Goal: Task Accomplishment & Management: Complete application form

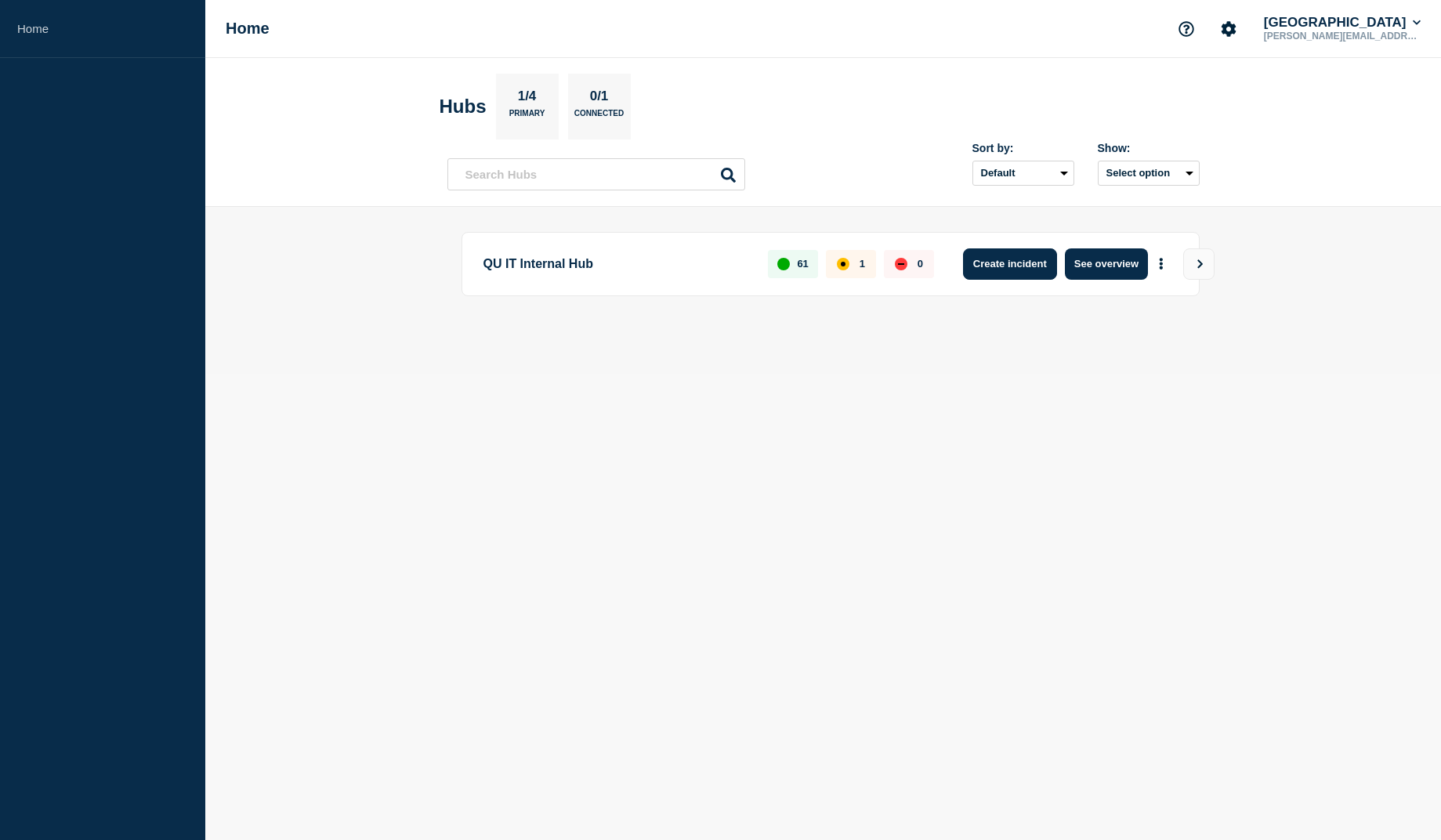
click at [1011, 268] on button "Create incident" at bounding box center [1010, 264] width 94 height 32
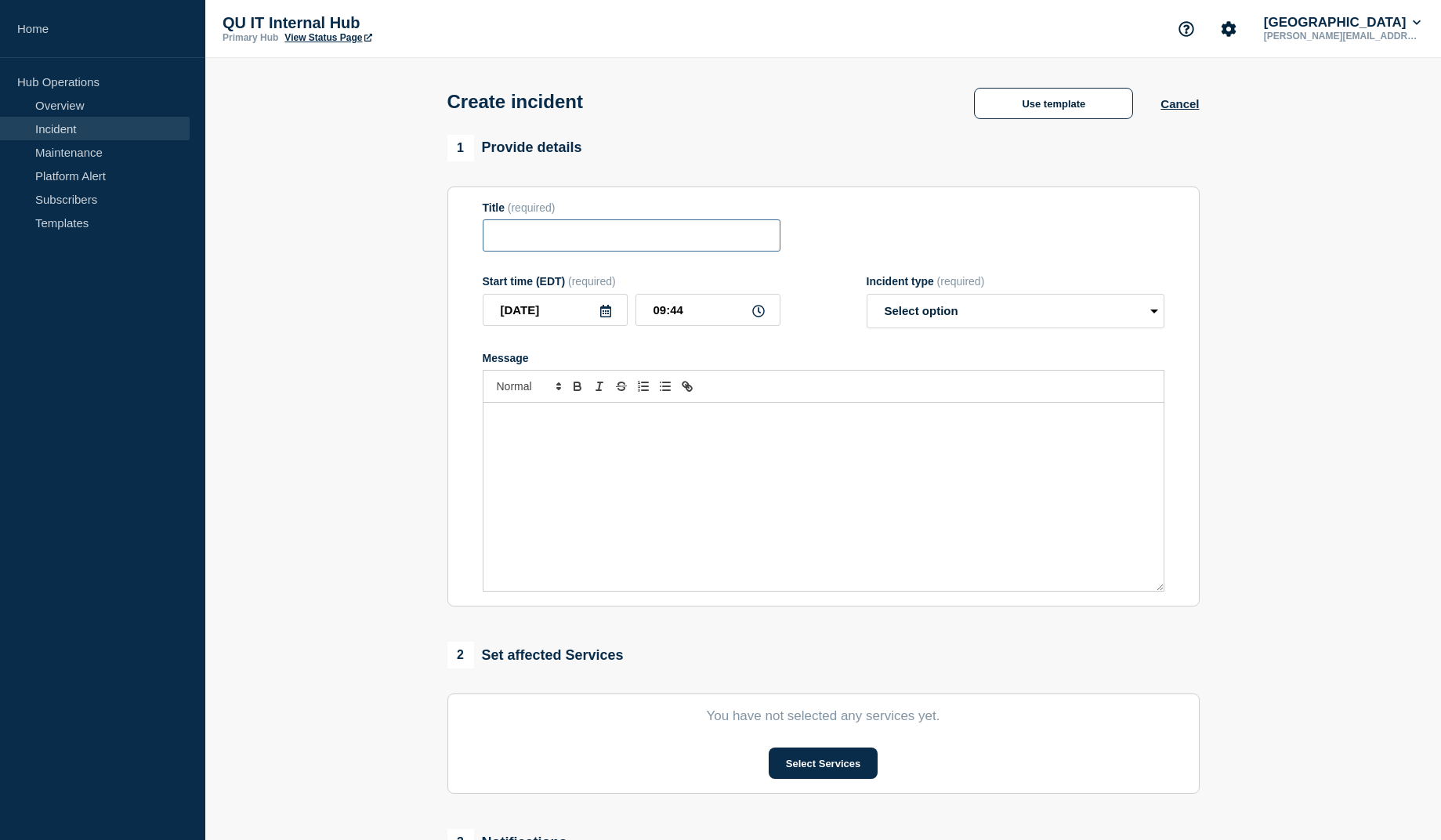
click at [547, 231] on input "Title" at bounding box center [632, 235] width 298 height 32
drag, startPoint x: 731, startPoint y: 245, endPoint x: 460, endPoint y: 232, distance: 271.3
click at [483, 232] on input "Spruce Bank Comcast Connection Down" at bounding box center [632, 235] width 298 height 32
type input "Spruce Bank Comcast Connection Down"
click at [604, 426] on p "Message" at bounding box center [823, 420] width 657 height 14
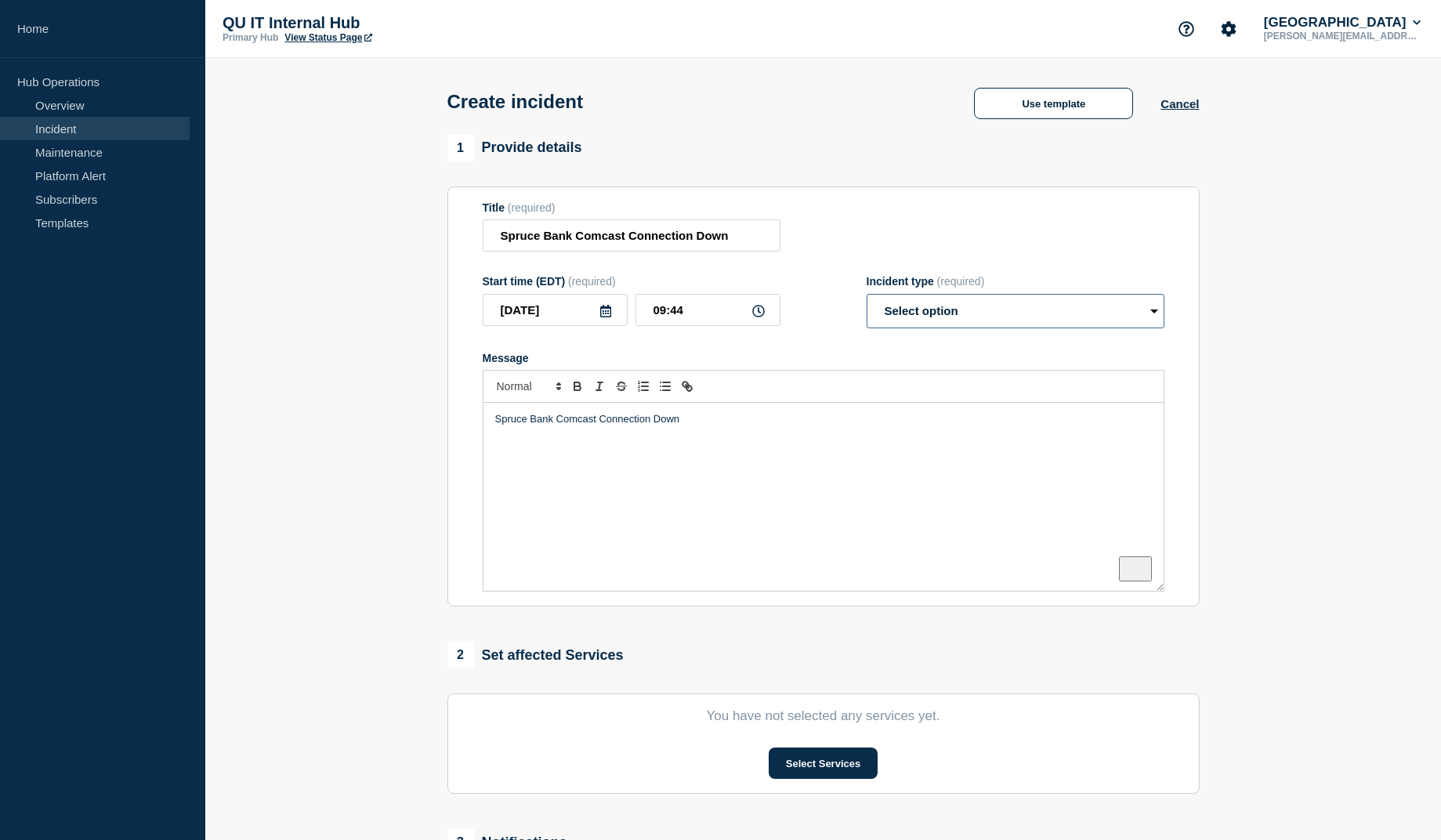
click at [867, 294] on select "Select option Investigating Identified Monitoring" at bounding box center [1016, 310] width 298 height 35
click option "Investigating" at bounding box center [0, 0] width 0 height 0
click at [867, 294] on select "Select option Investigating Identified Monitoring" at bounding box center [1016, 310] width 298 height 35
select select "identified"
click option "Identified" at bounding box center [0, 0] width 0 height 0
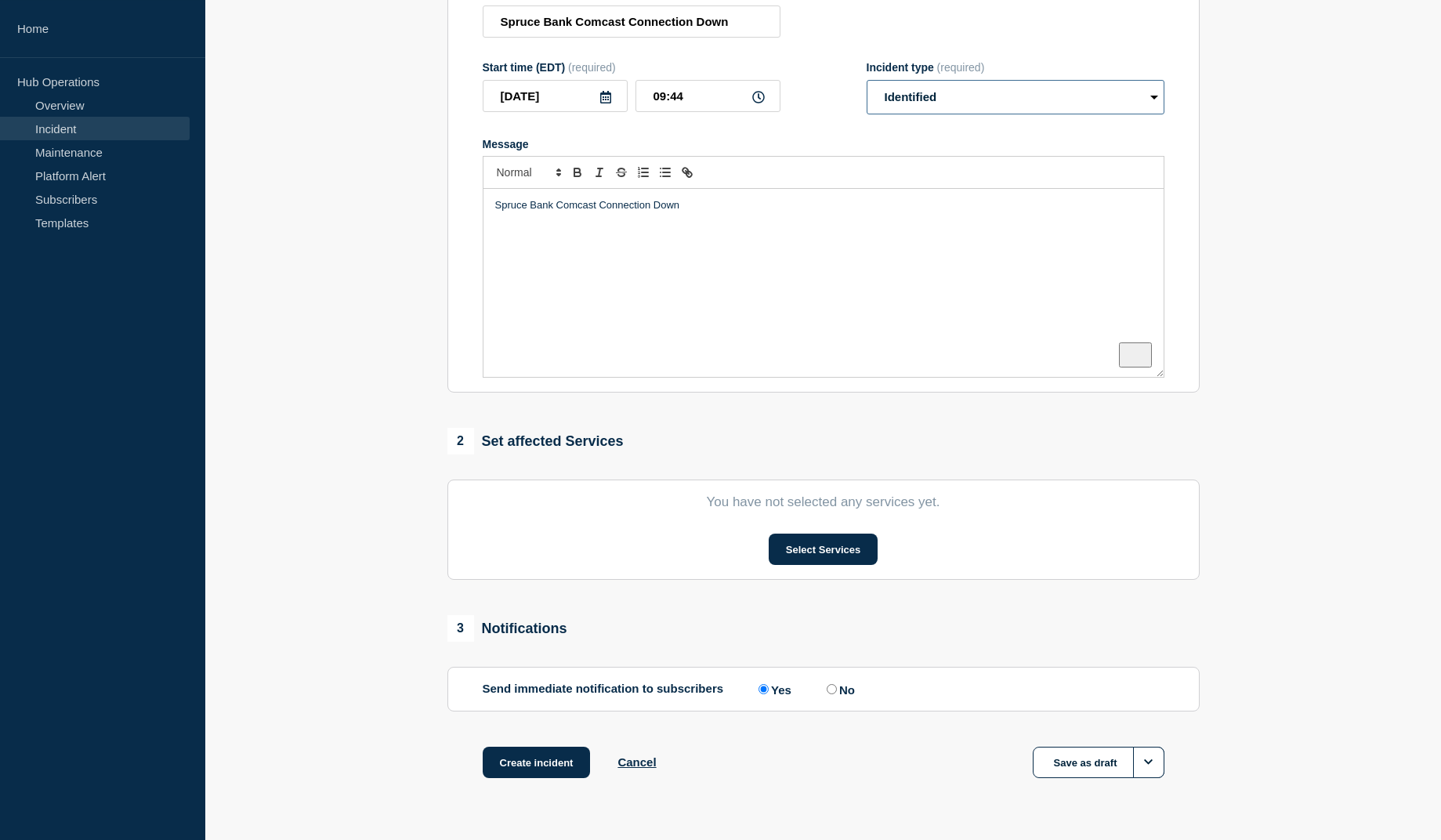
scroll to position [240, 0]
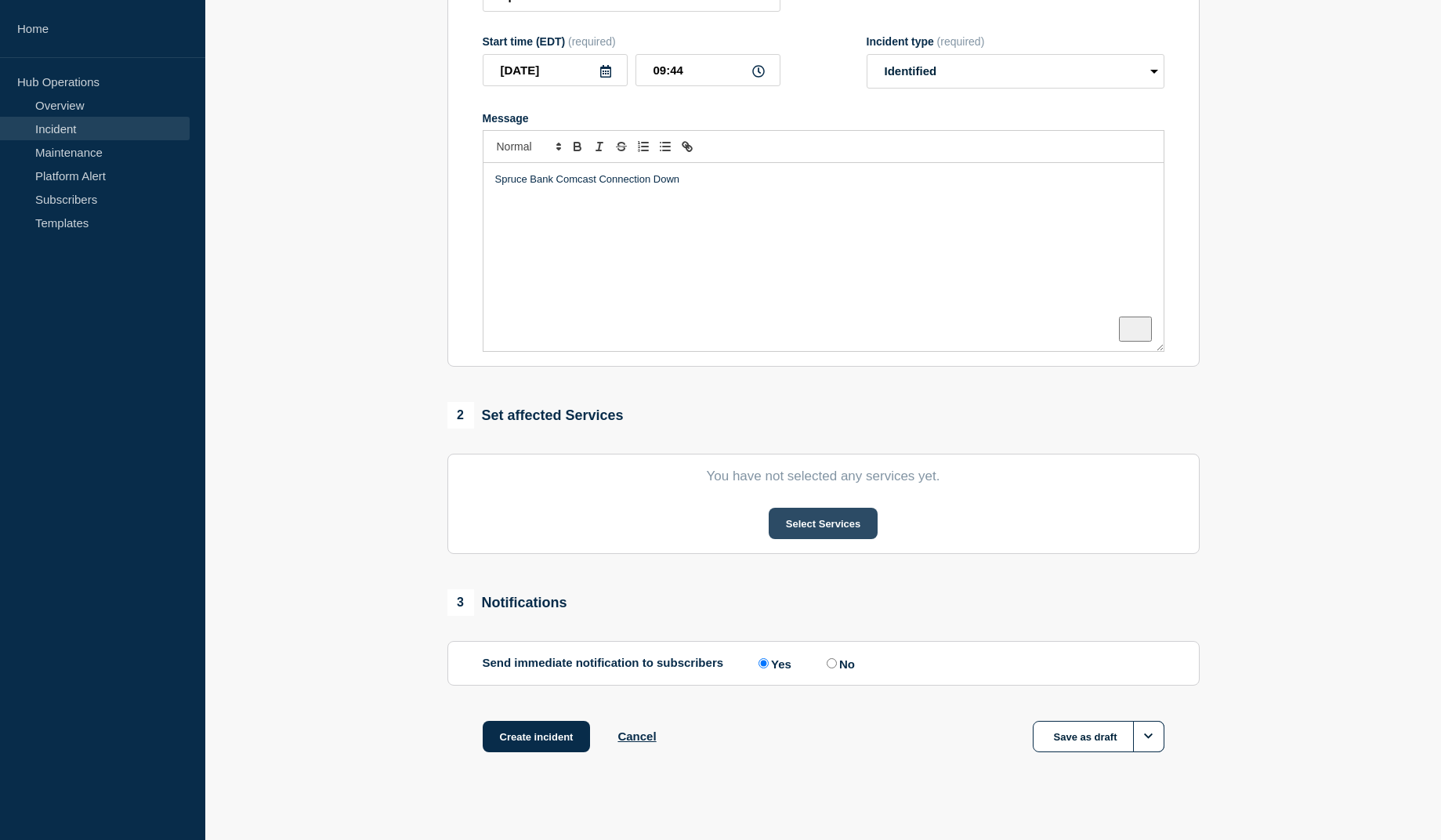
click at [815, 537] on button "Select Services" at bounding box center [823, 524] width 109 height 32
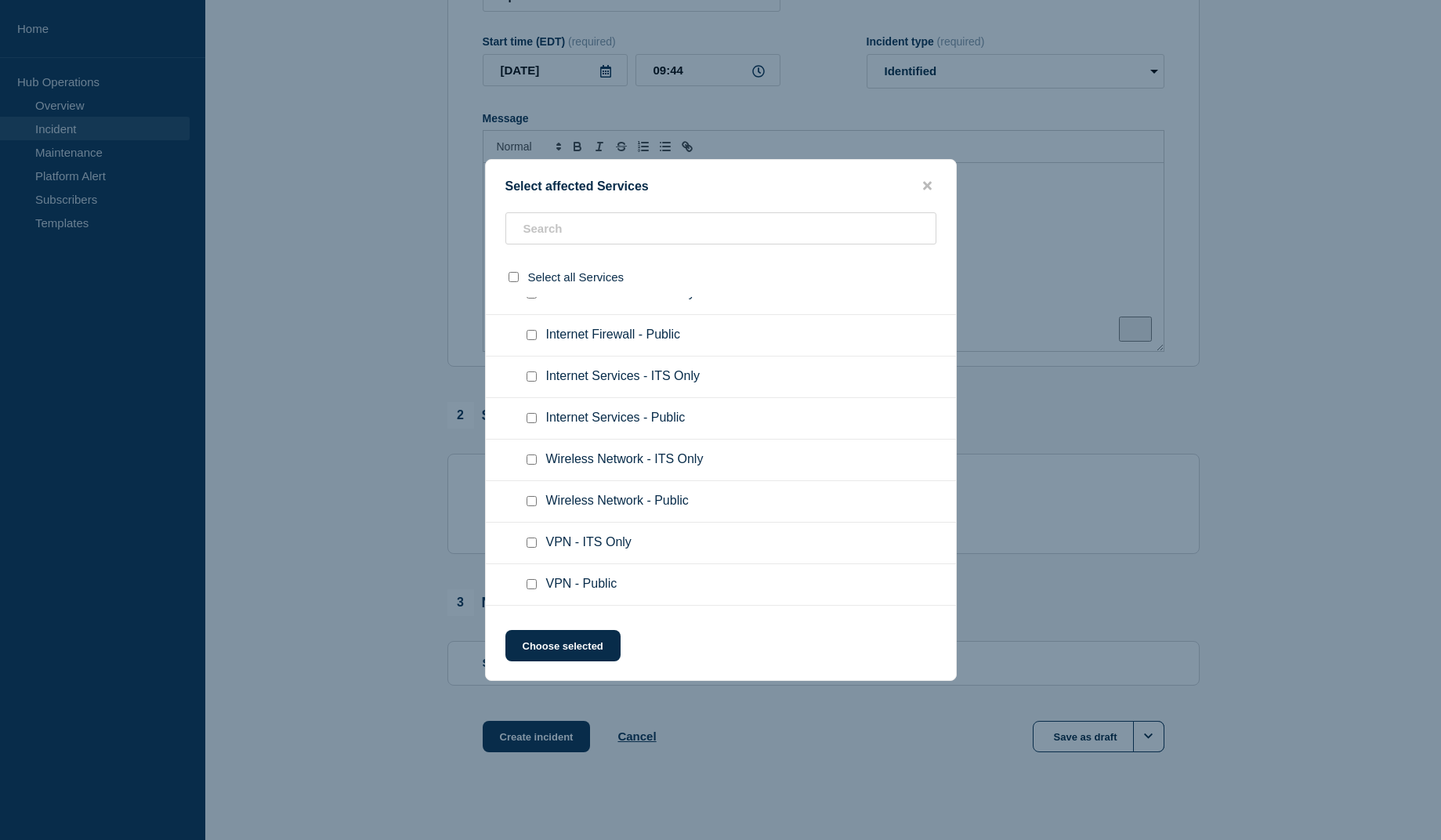
scroll to position [1155, 0]
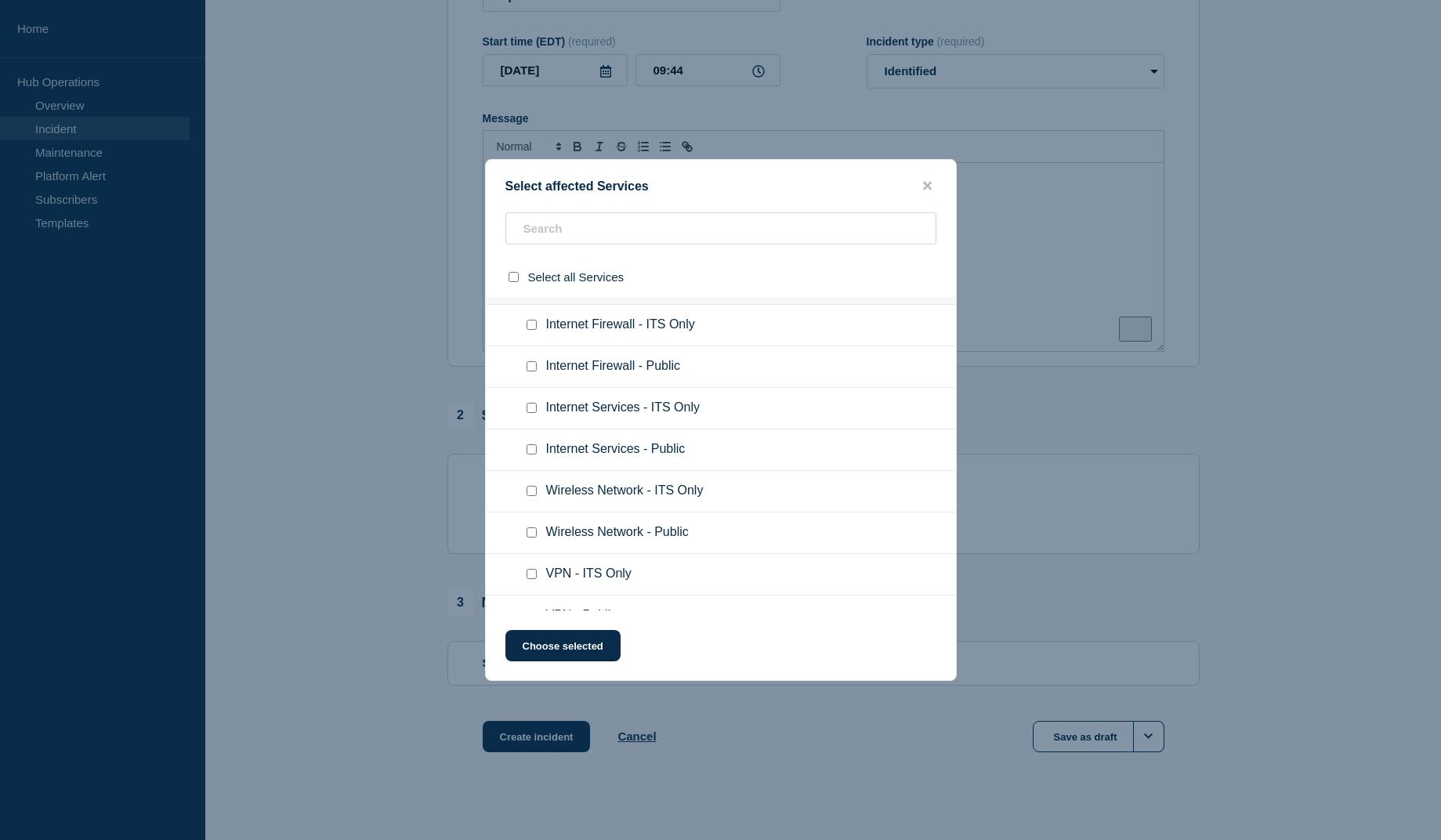
click at [527, 408] on input "Internet Services - ITS Only checkbox" at bounding box center [532, 408] width 10 height 10
checkbox input "true"
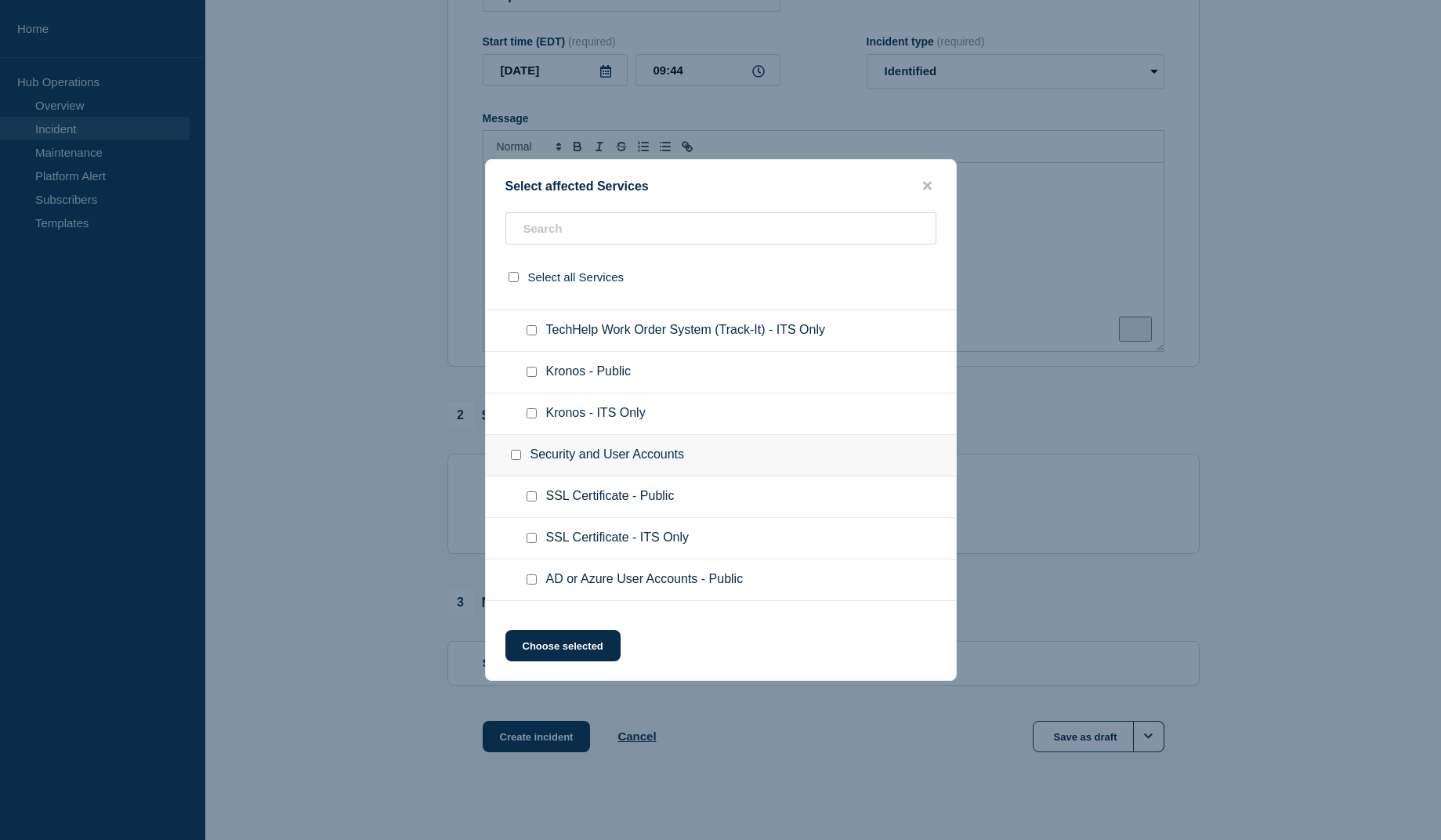
scroll to position [2594, 0]
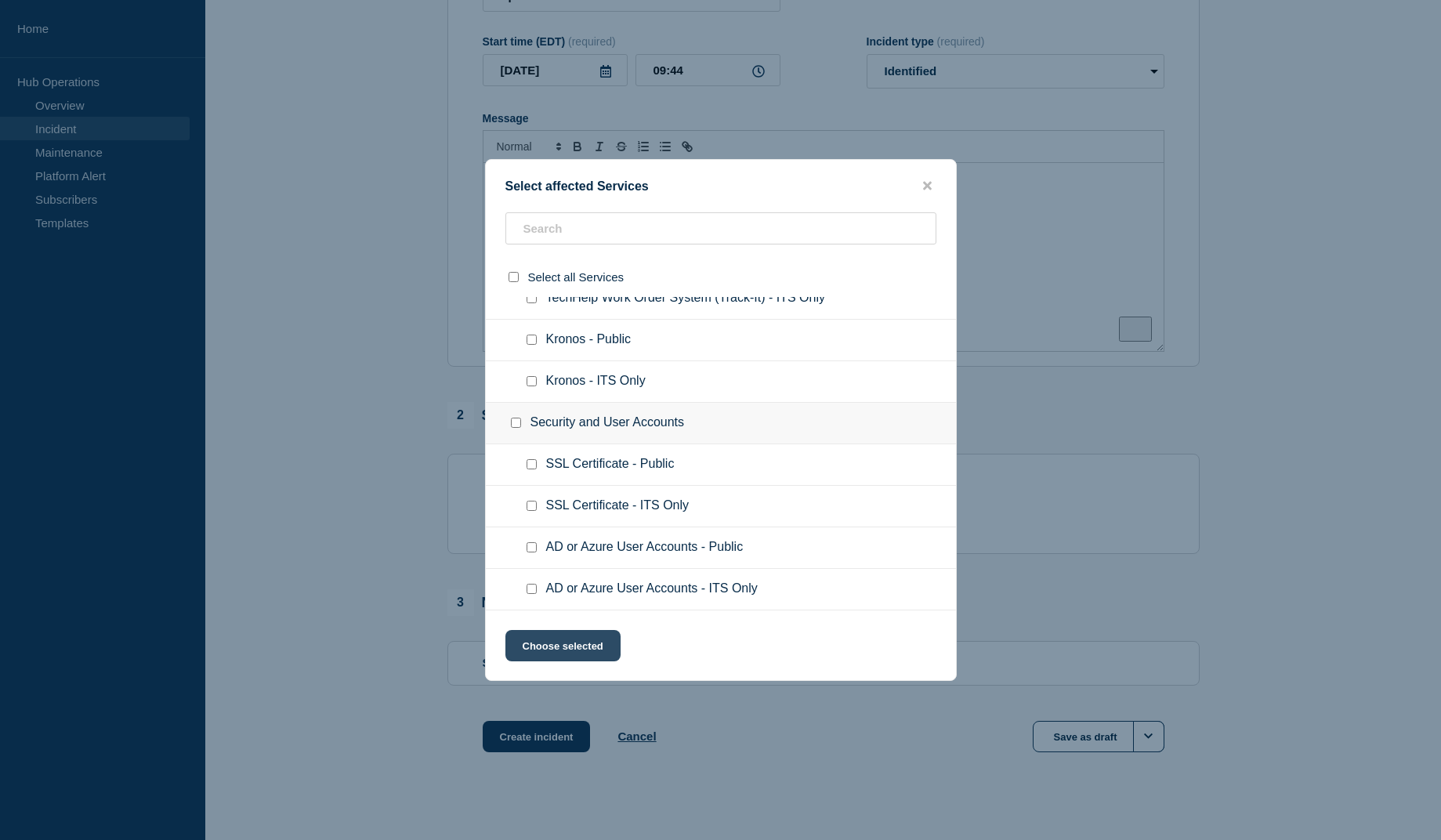
click at [588, 653] on button "Choose selected" at bounding box center [563, 646] width 115 height 32
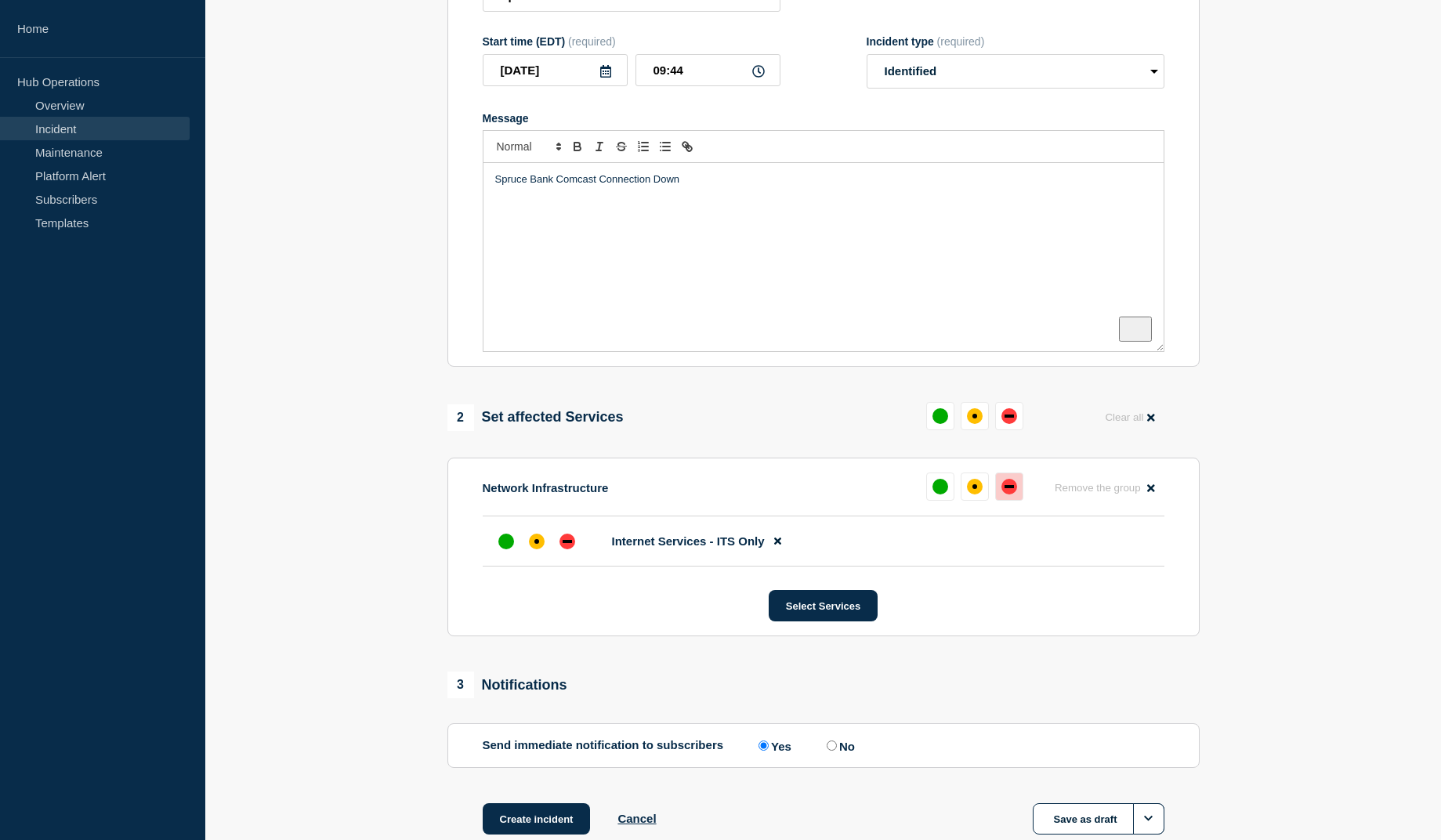
click at [1018, 499] on button at bounding box center [1009, 486] width 28 height 28
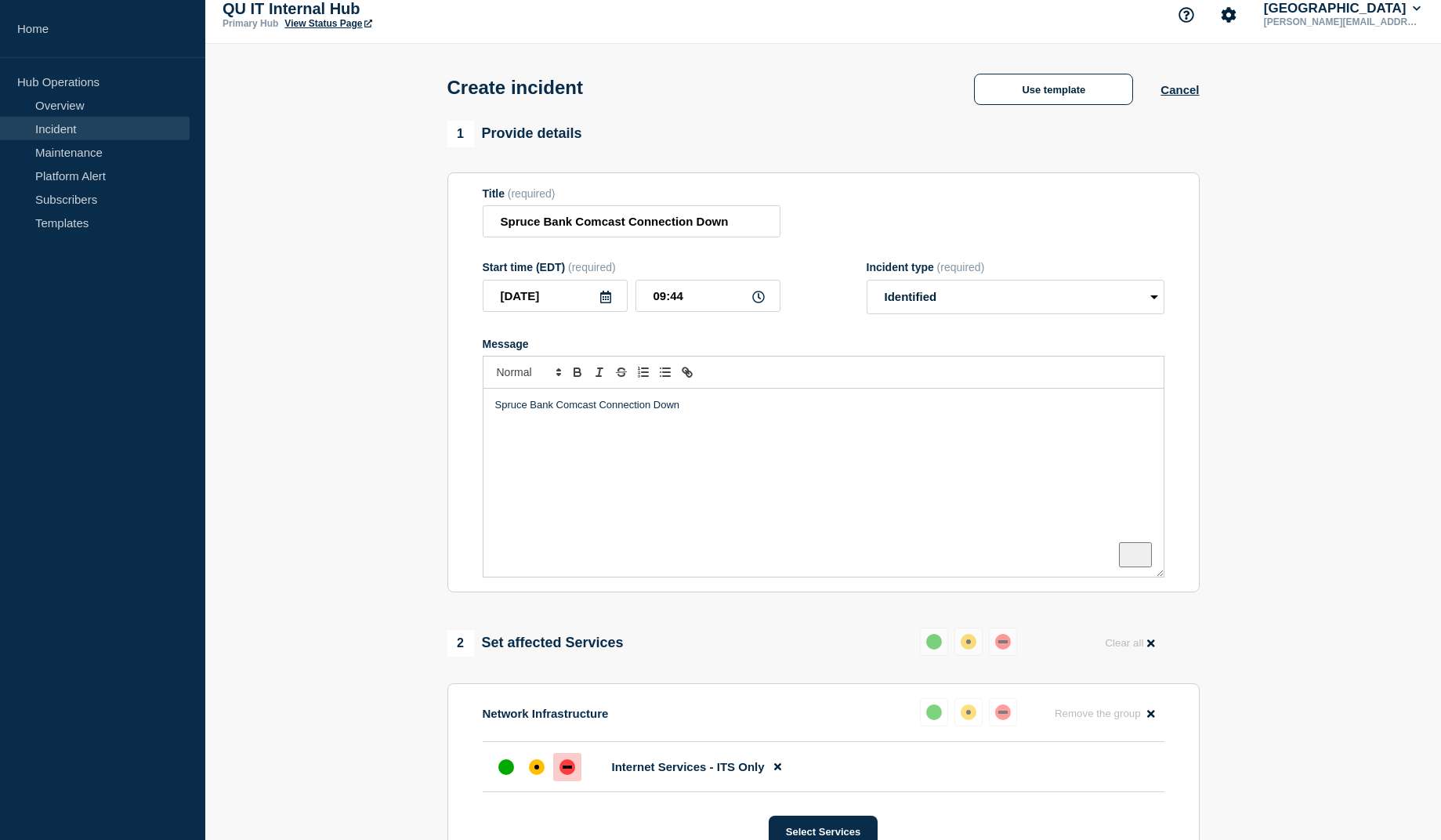
scroll to position [0, 0]
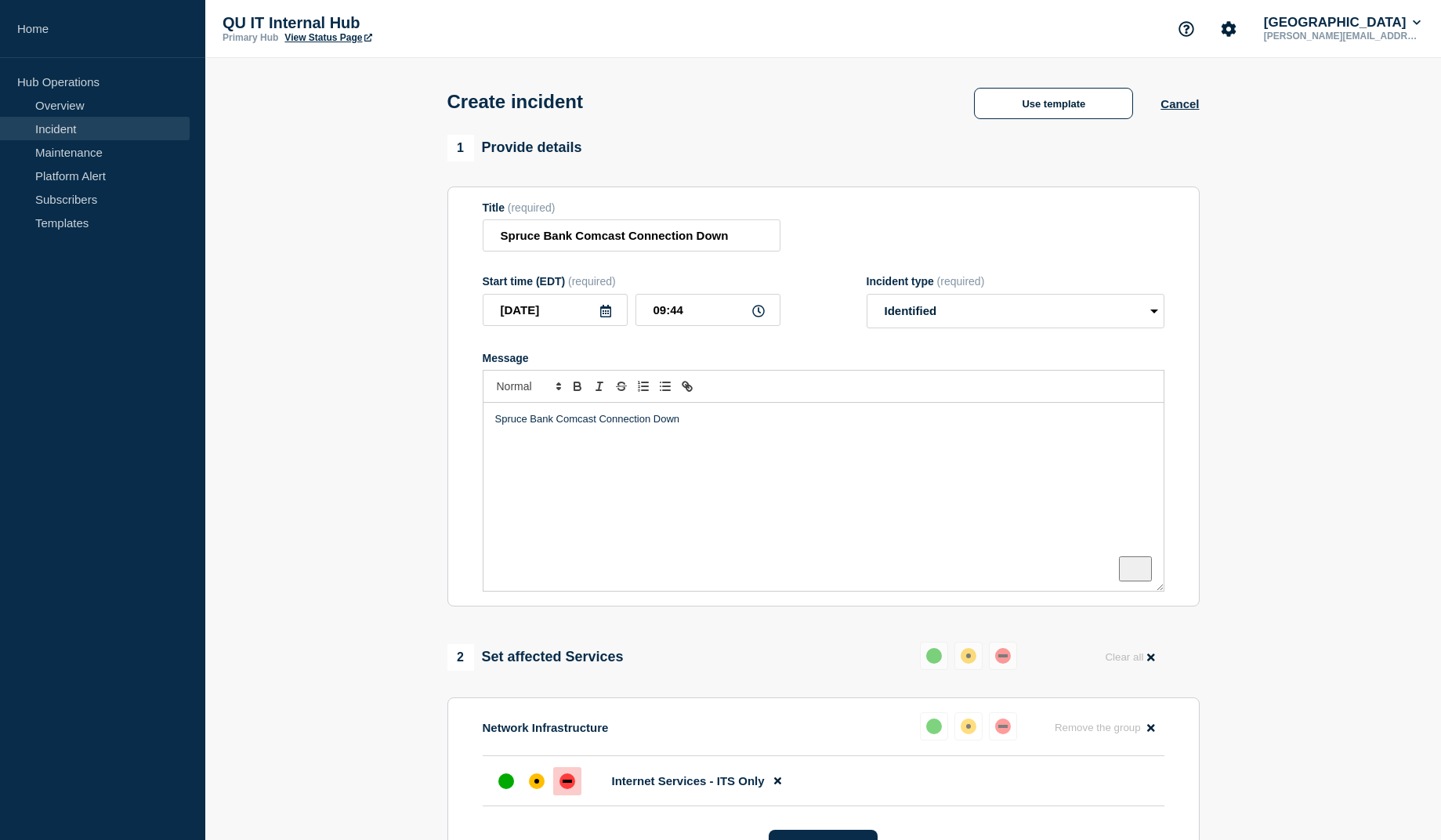
click at [701, 426] on p "Spruce Bank Comcast Connection Down" at bounding box center [823, 420] width 657 height 14
click at [703, 426] on p "Spruce Bank Comcast Connection Down." at bounding box center [823, 420] width 657 height 14
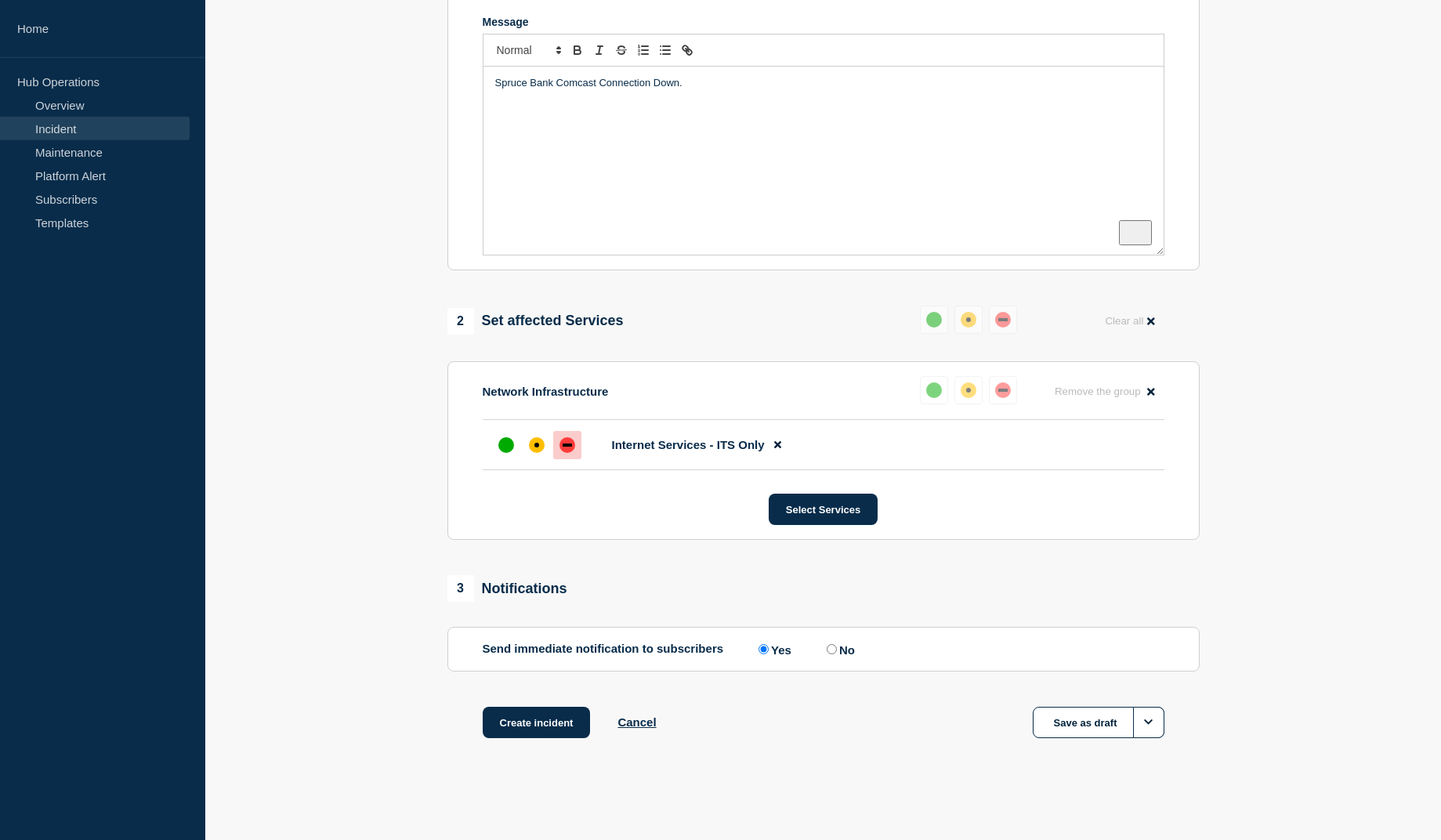
scroll to position [346, 0]
click at [536, 718] on button "Create incident" at bounding box center [537, 723] width 108 height 32
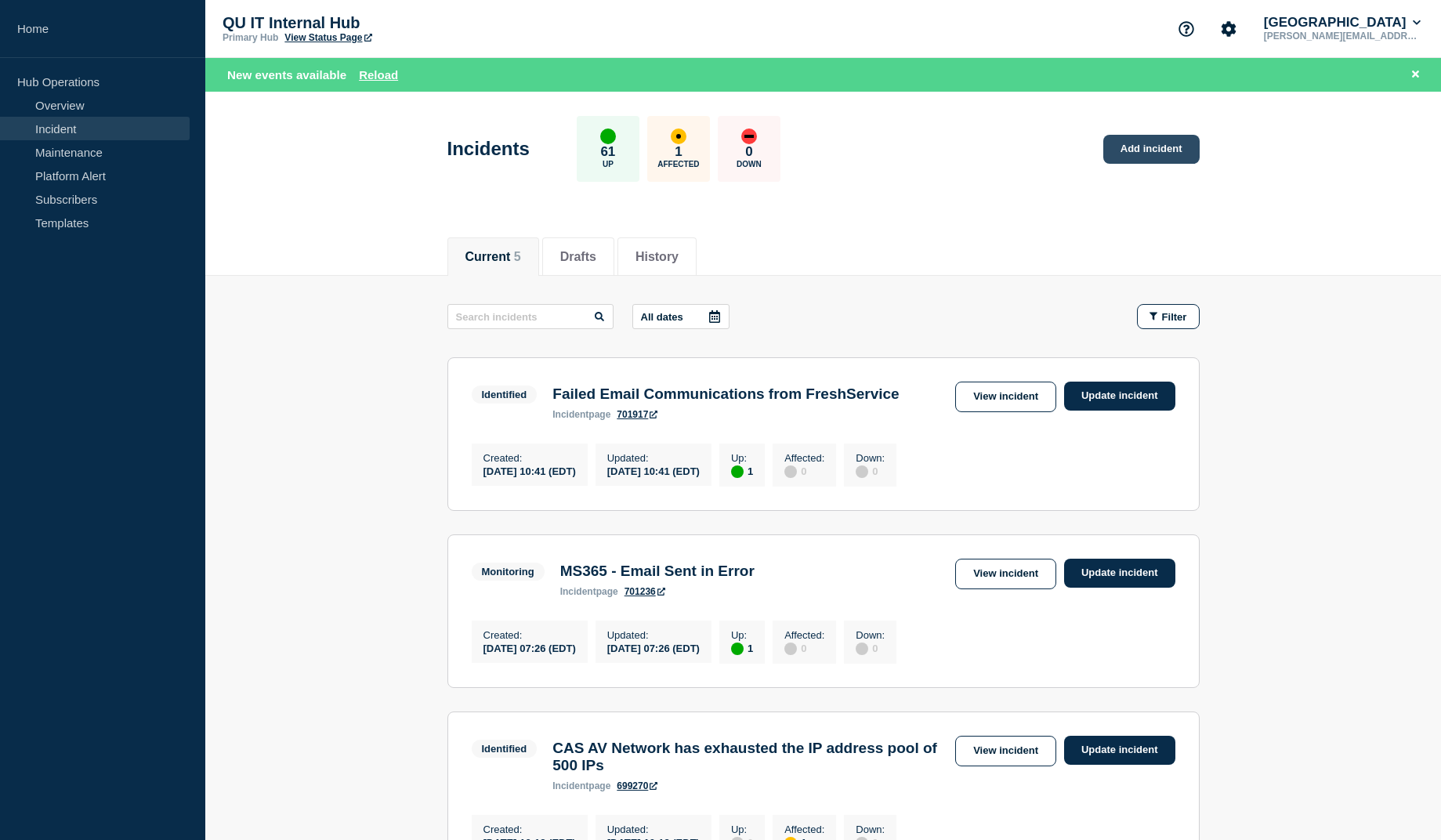
click at [1145, 142] on link "Add incident" at bounding box center [1151, 149] width 96 height 29
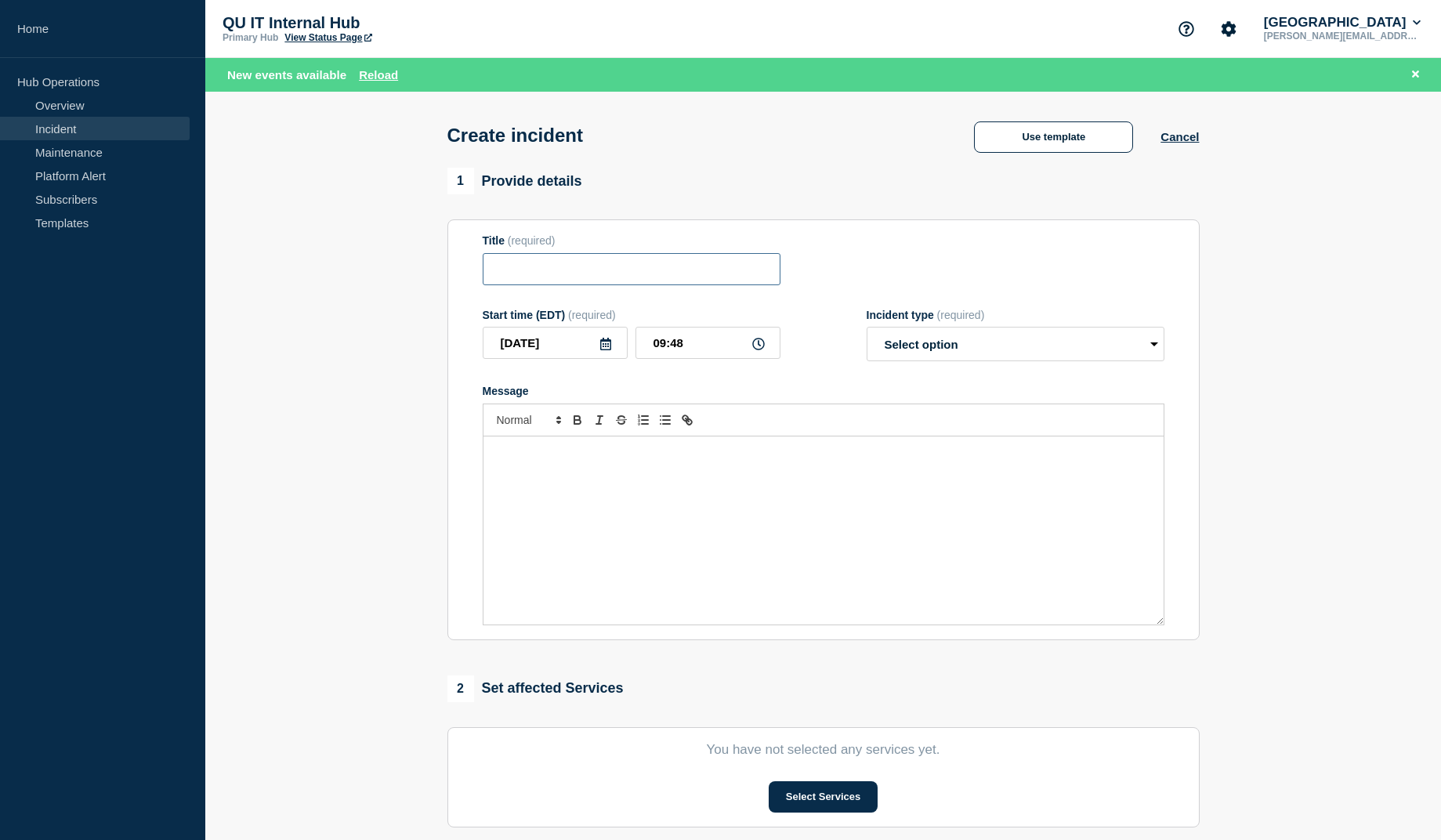
click at [614, 271] on input "Title" at bounding box center [632, 269] width 298 height 32
type input "Village 580 switch gear down."
click at [867, 326] on select "Select option Investigating Identified Monitoring" at bounding box center [1016, 343] width 298 height 35
click option "Identified" at bounding box center [0, 0] width 0 height 0
drag, startPoint x: 672, startPoint y: 275, endPoint x: 465, endPoint y: 274, distance: 207.0
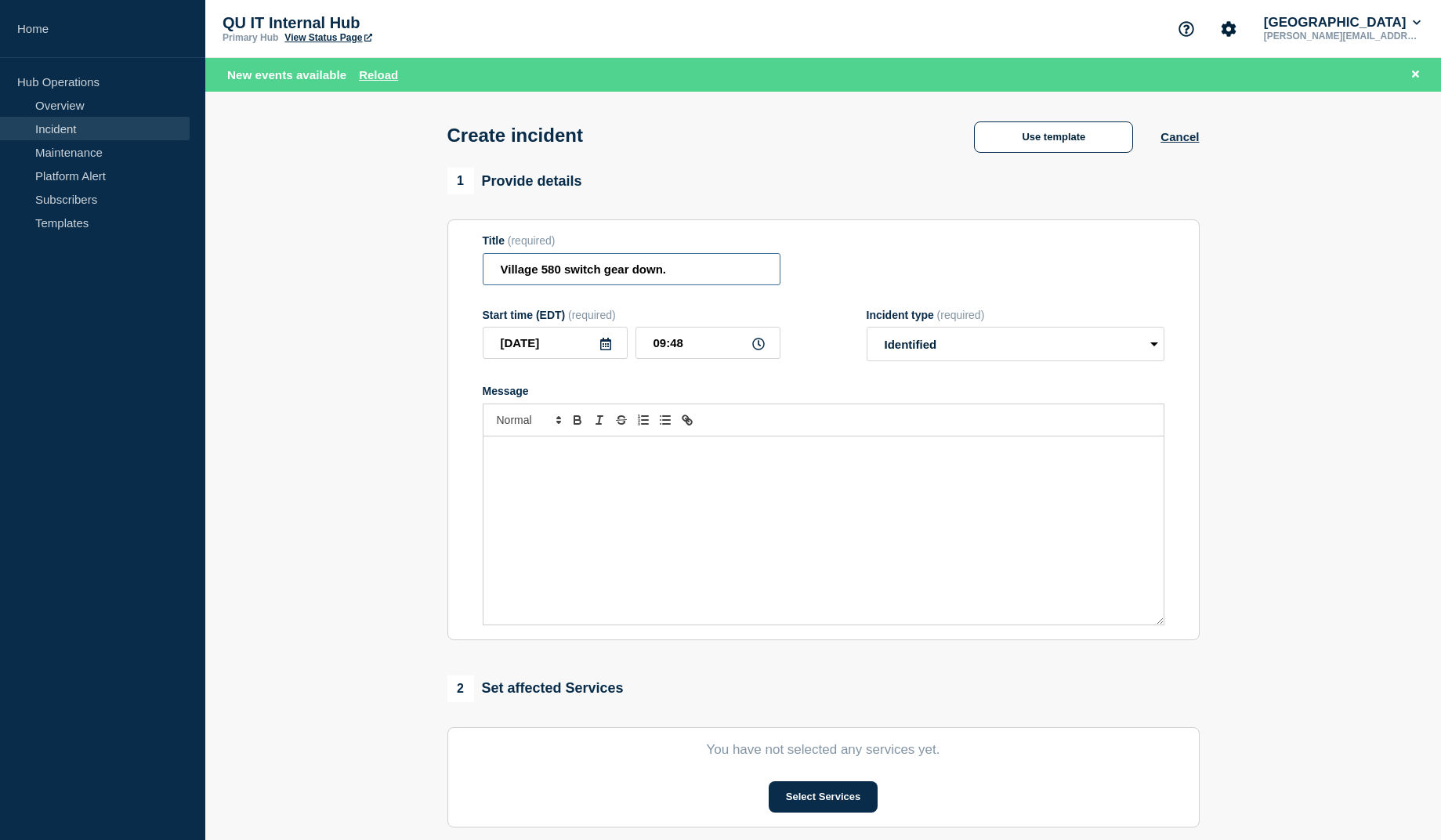
click at [483, 274] on input "Village 580 switch gear down." at bounding box center [632, 269] width 298 height 32
click at [595, 480] on div "Message" at bounding box center [824, 531] width 680 height 188
click at [867, 326] on select "Select option Investigating Identified Monitoring" at bounding box center [1016, 343] width 298 height 35
select select "investigating"
click option "Investigating" at bounding box center [0, 0] width 0 height 0
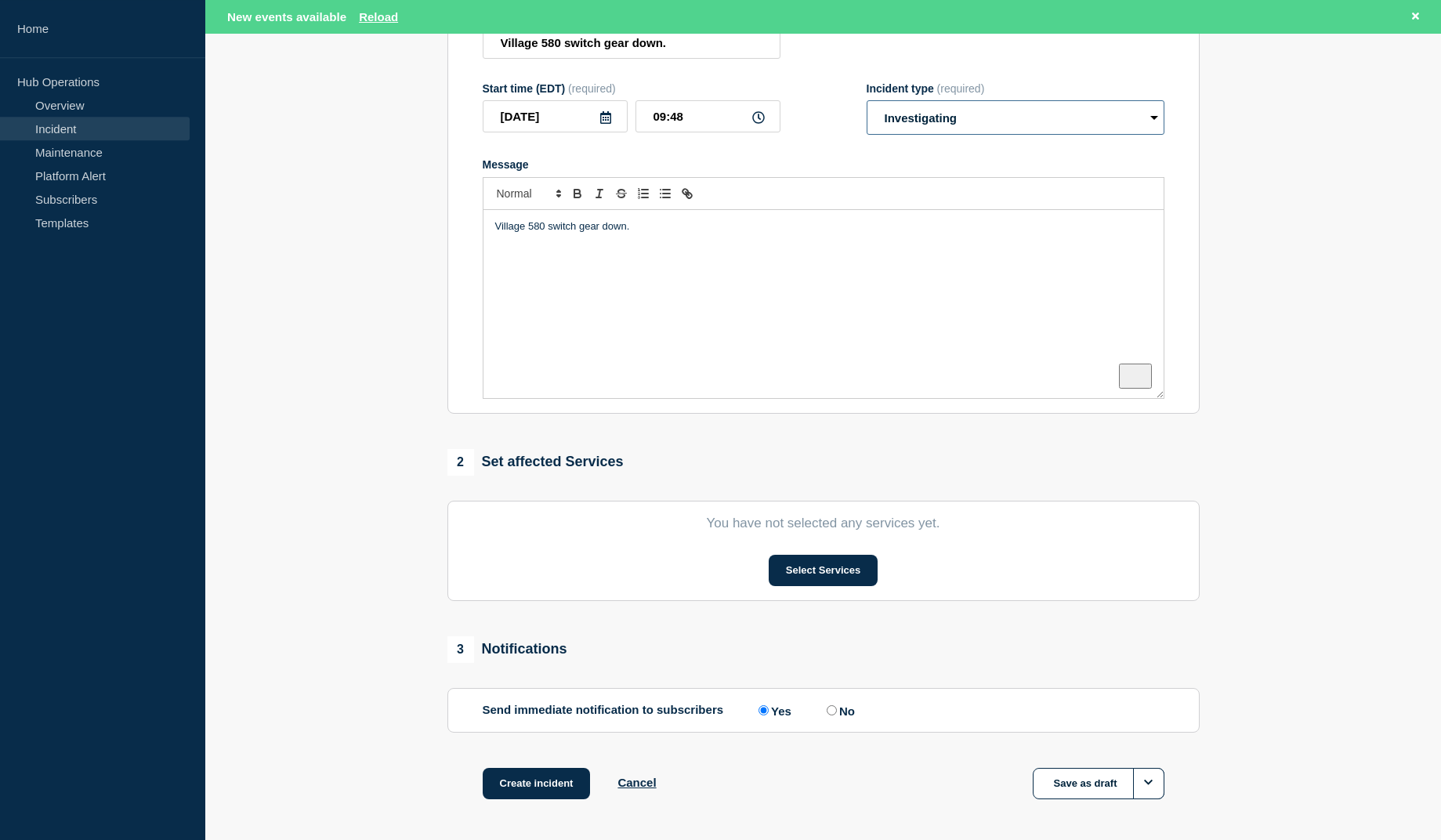
scroll to position [240, 0]
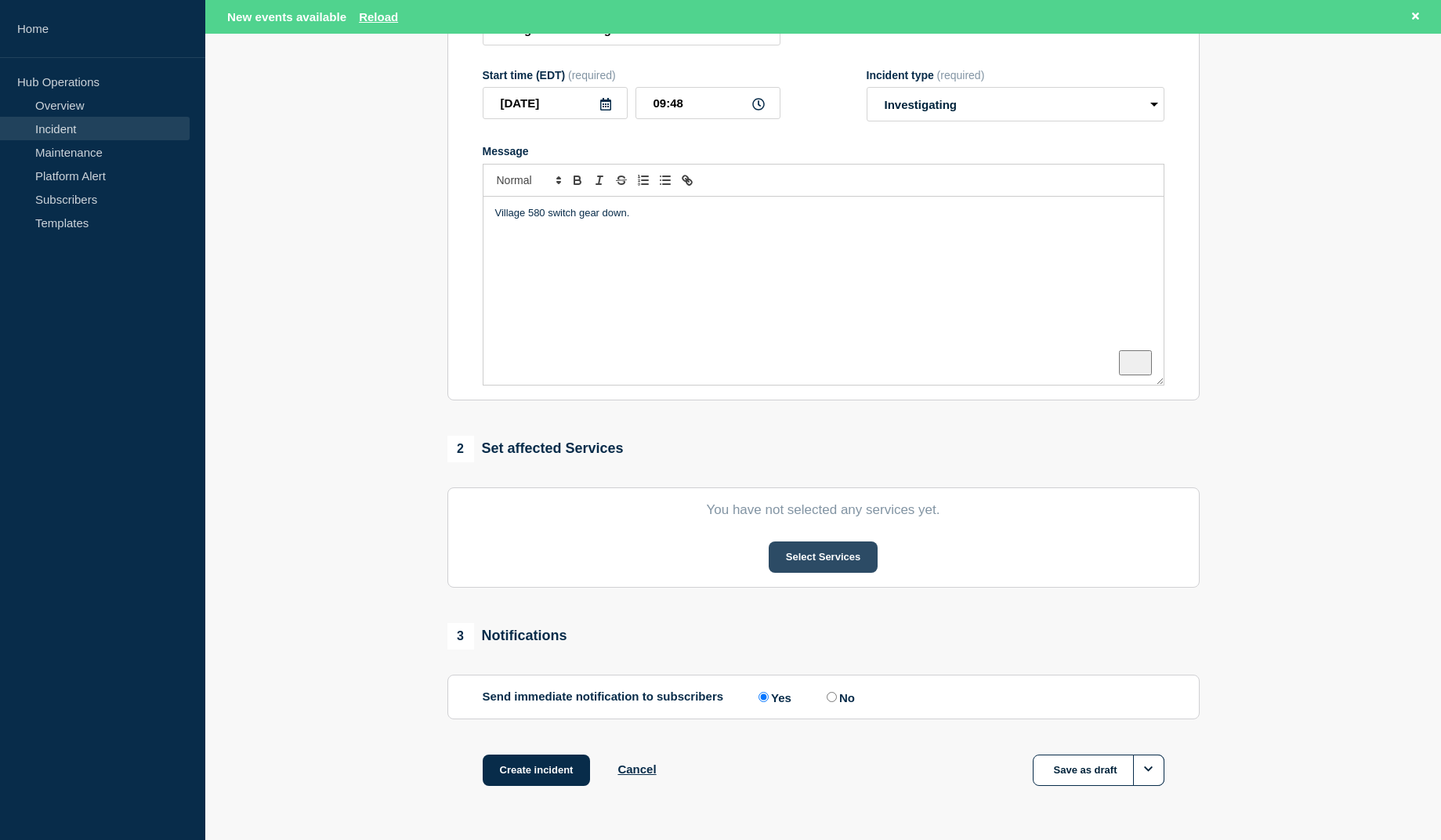
click at [847, 561] on button "Select Services" at bounding box center [823, 557] width 109 height 32
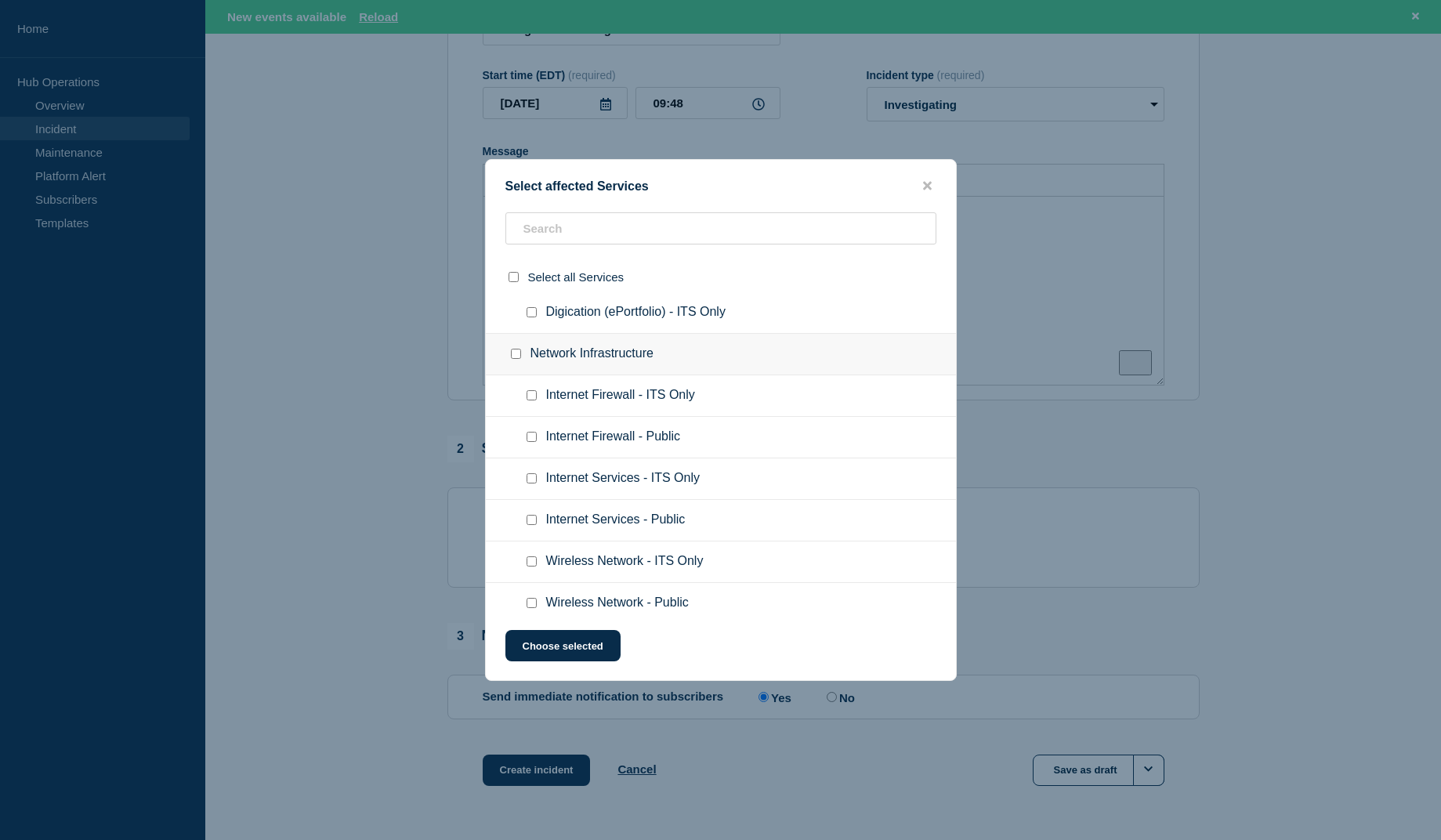
scroll to position [1119, 0]
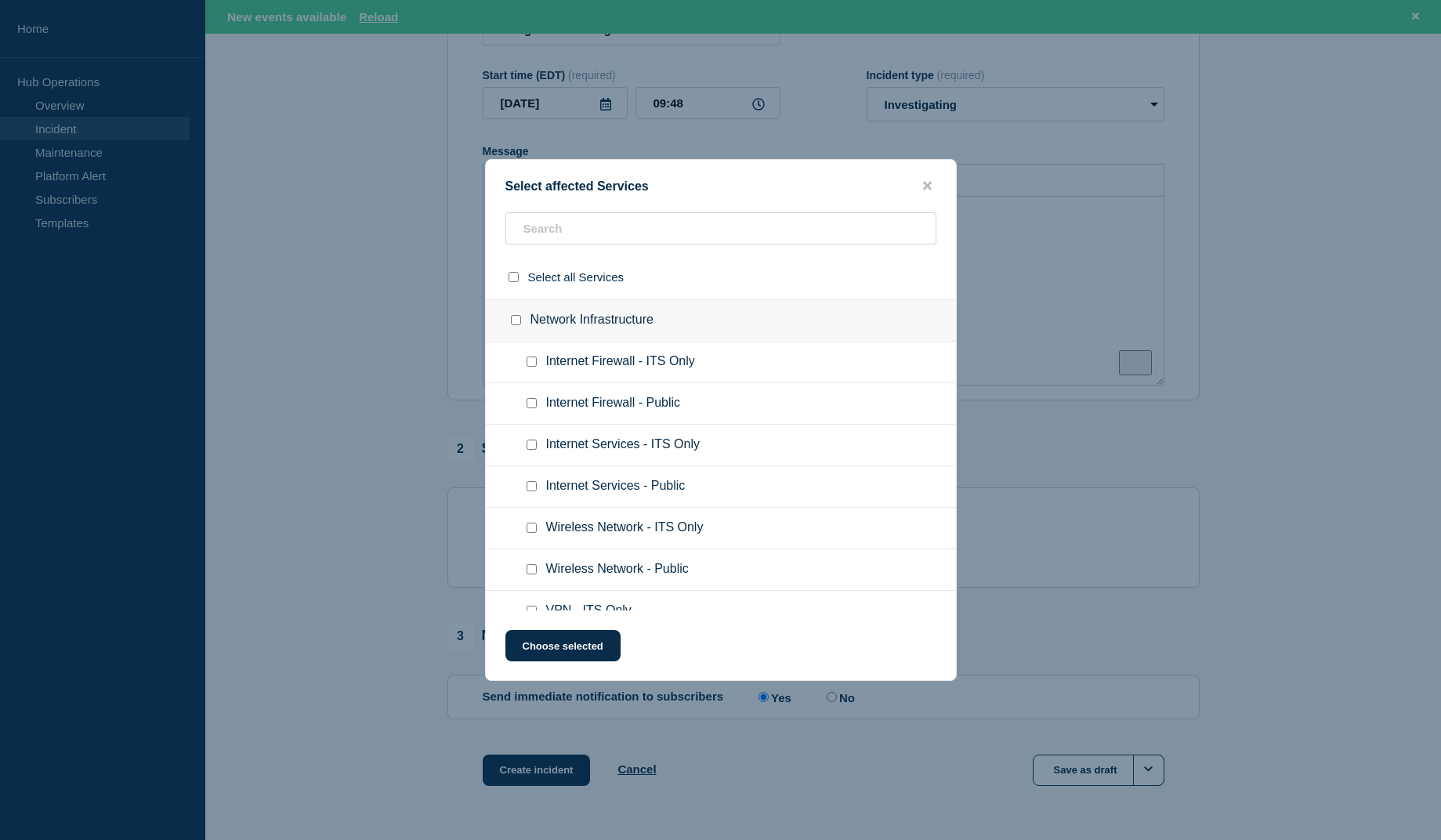
click at [538, 493] on div at bounding box center [535, 487] width 23 height 16
click at [530, 484] on input "Internet Services - Public checkbox" at bounding box center [532, 486] width 10 height 10
checkbox input "true"
click at [534, 574] on input "Wireless Network - Public checkbox" at bounding box center [532, 569] width 10 height 10
checkbox input "true"
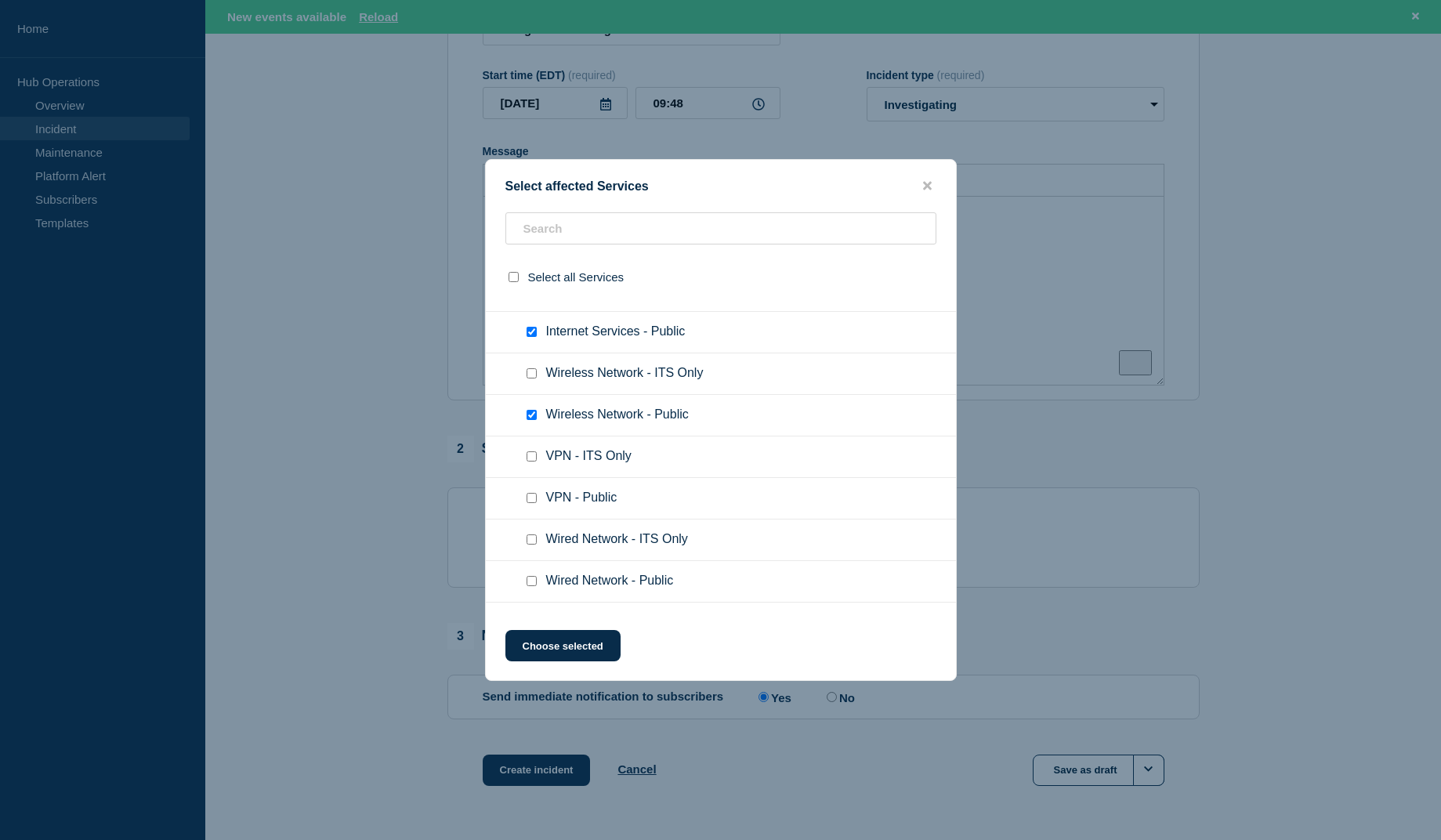
scroll to position [1279, 0]
click at [540, 581] on div at bounding box center [535, 576] width 23 height 16
click at [532, 580] on input "Wired Network - Public checkbox" at bounding box center [532, 575] width 10 height 10
checkbox input "true"
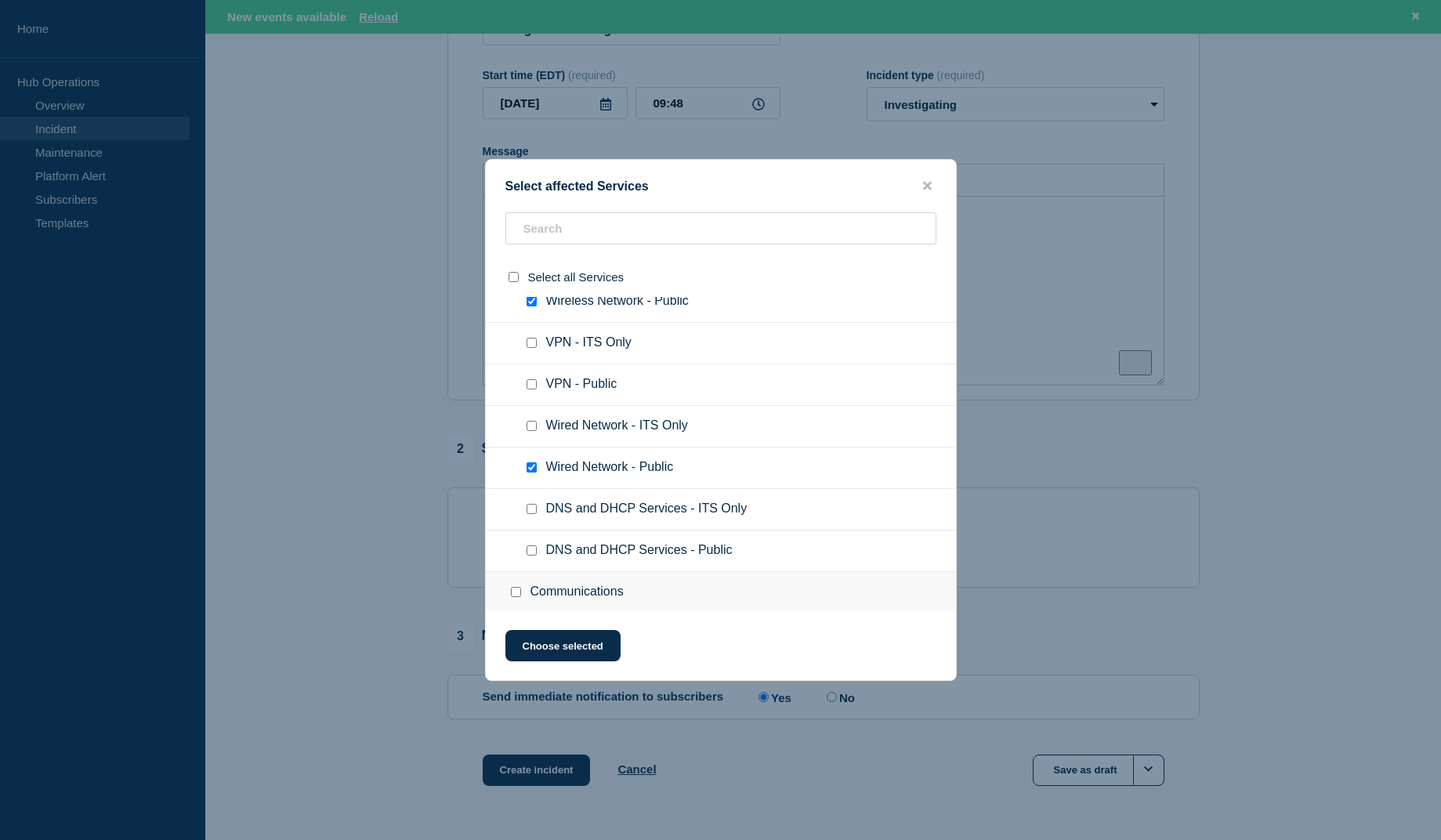
scroll to position [1518, 0]
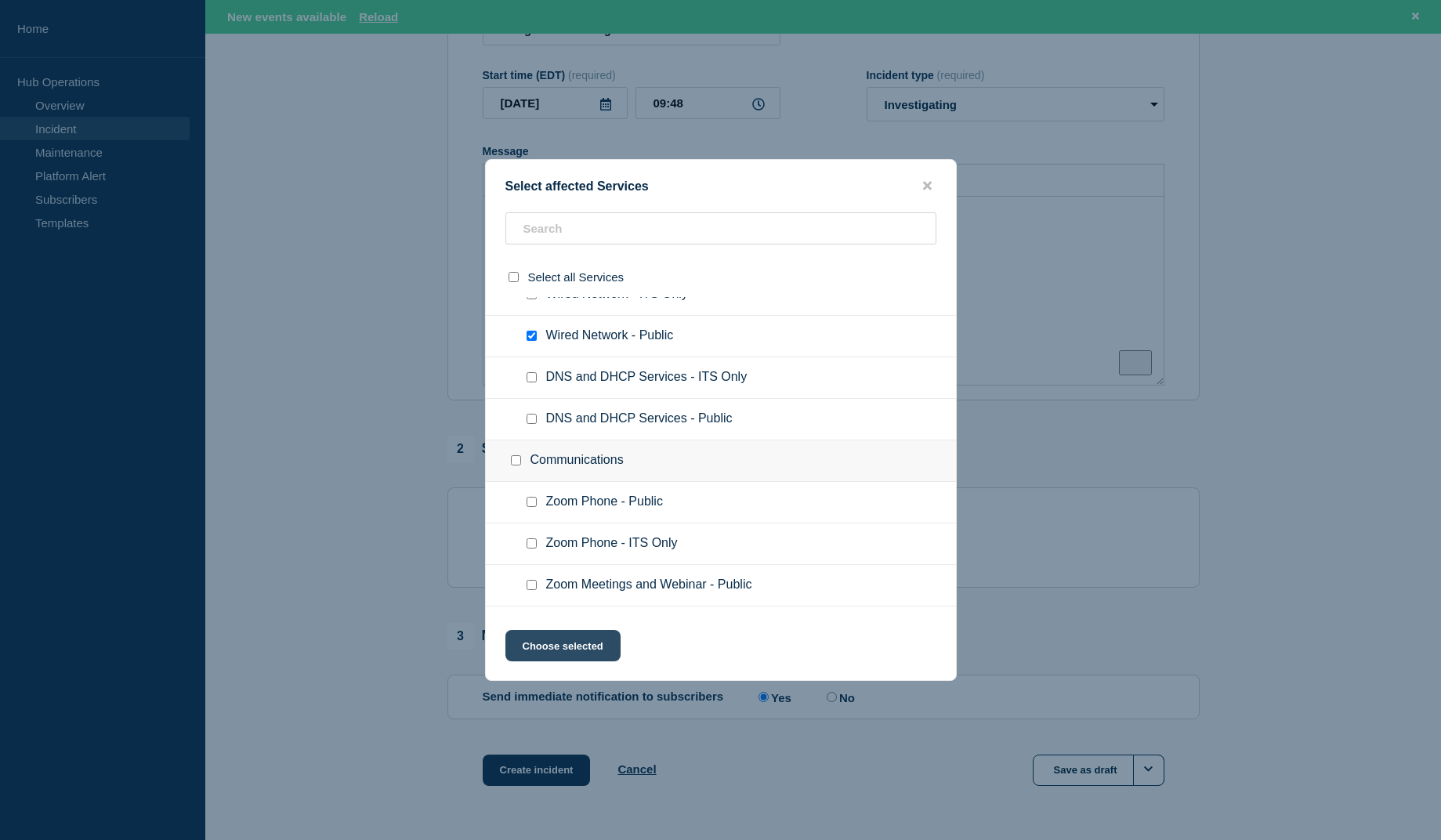
click at [584, 651] on button "Choose selected" at bounding box center [563, 646] width 115 height 32
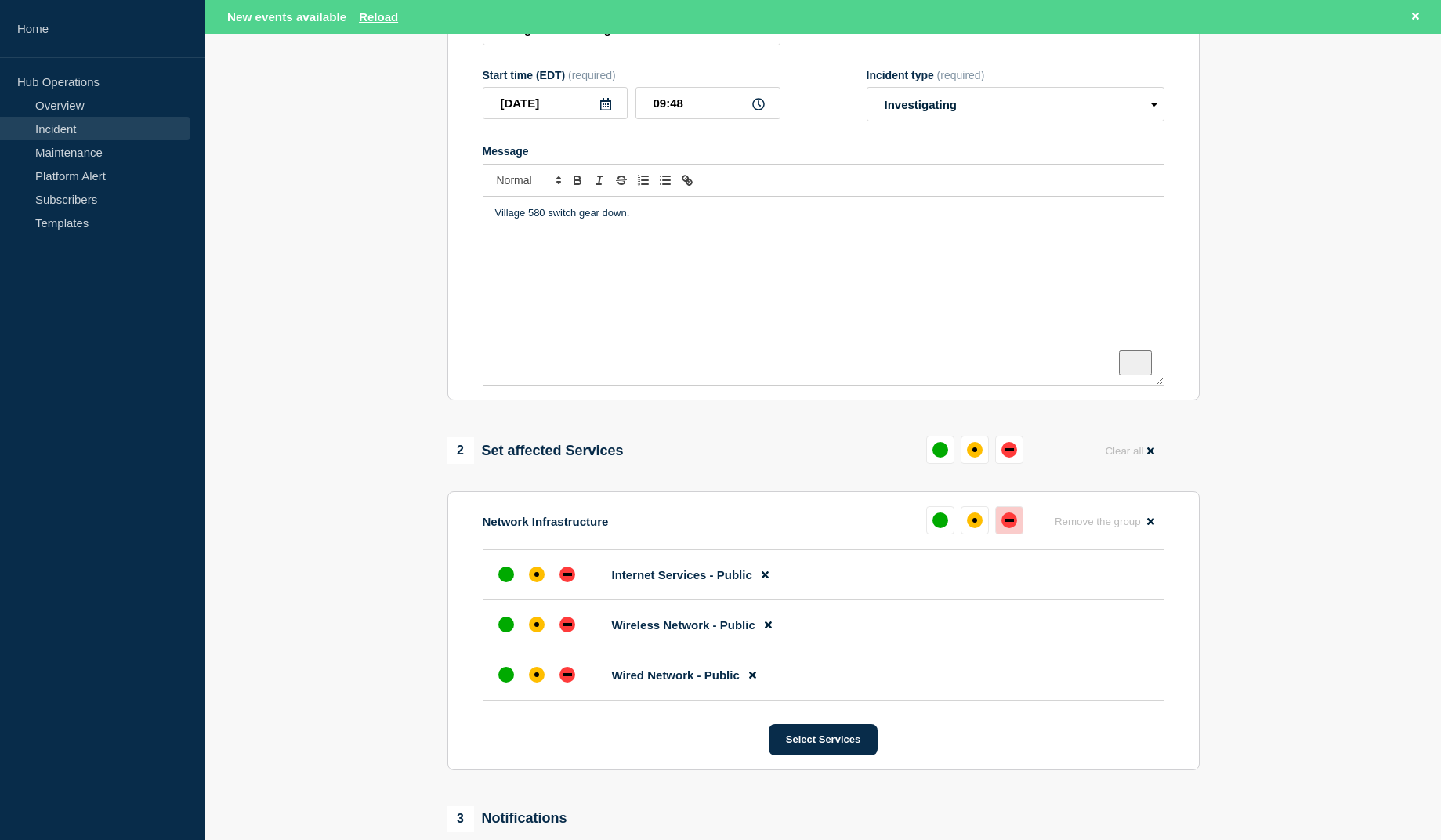
click at [1015, 529] on div "down" at bounding box center [1010, 521] width 16 height 16
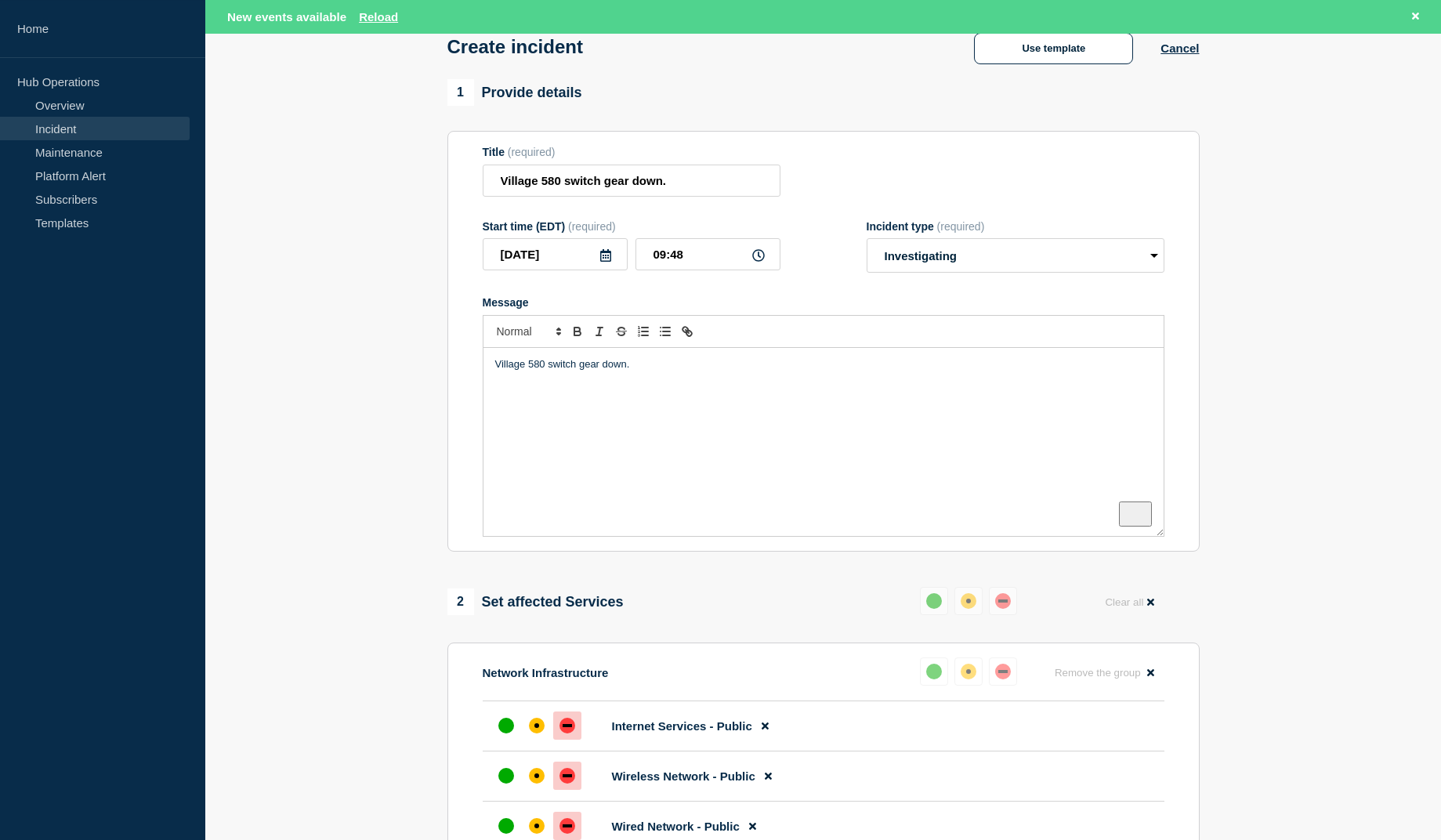
scroll to position [2, 0]
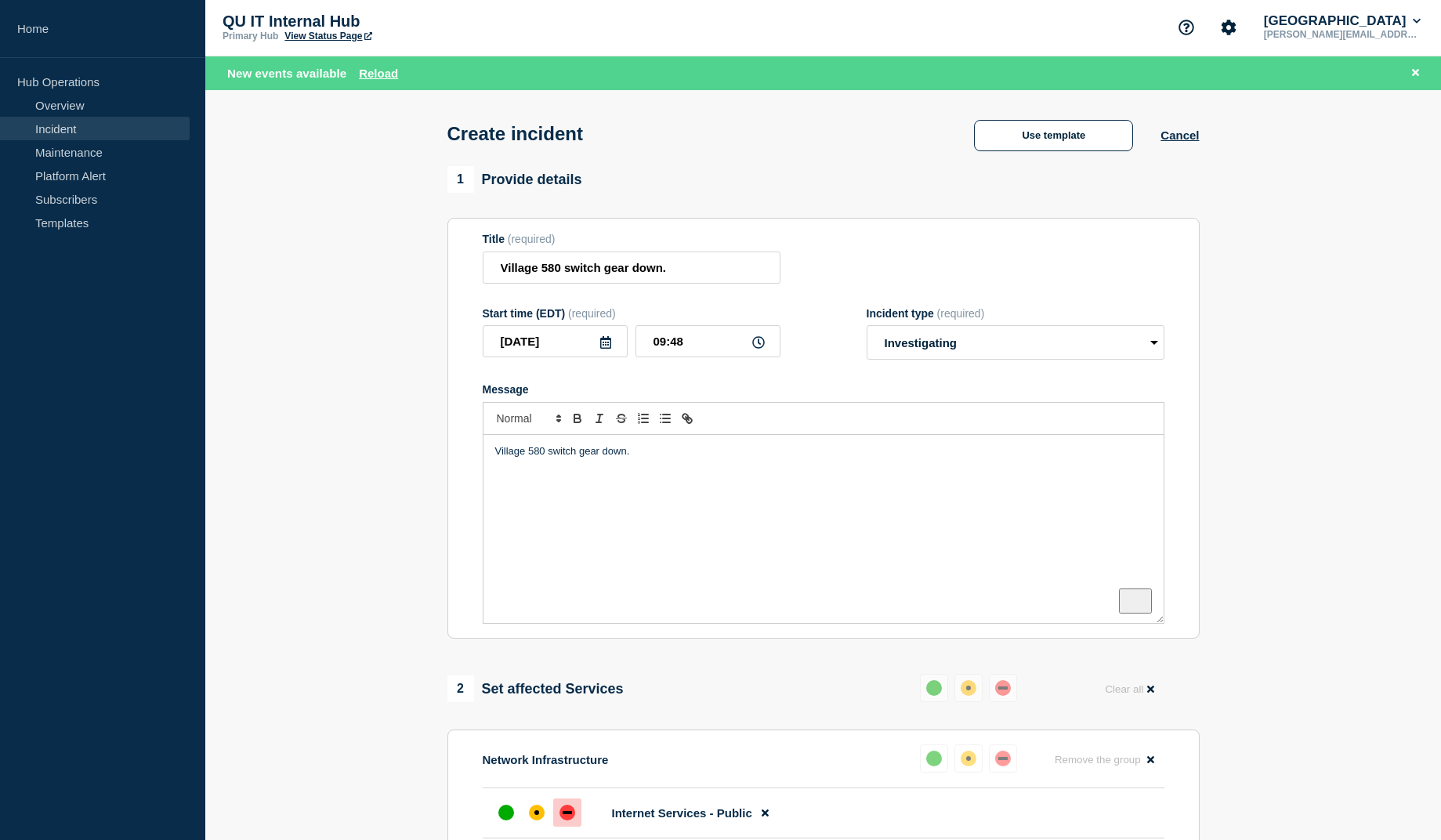
click at [606, 457] on p "Village 580 switch gear down." at bounding box center [823, 451] width 657 height 14
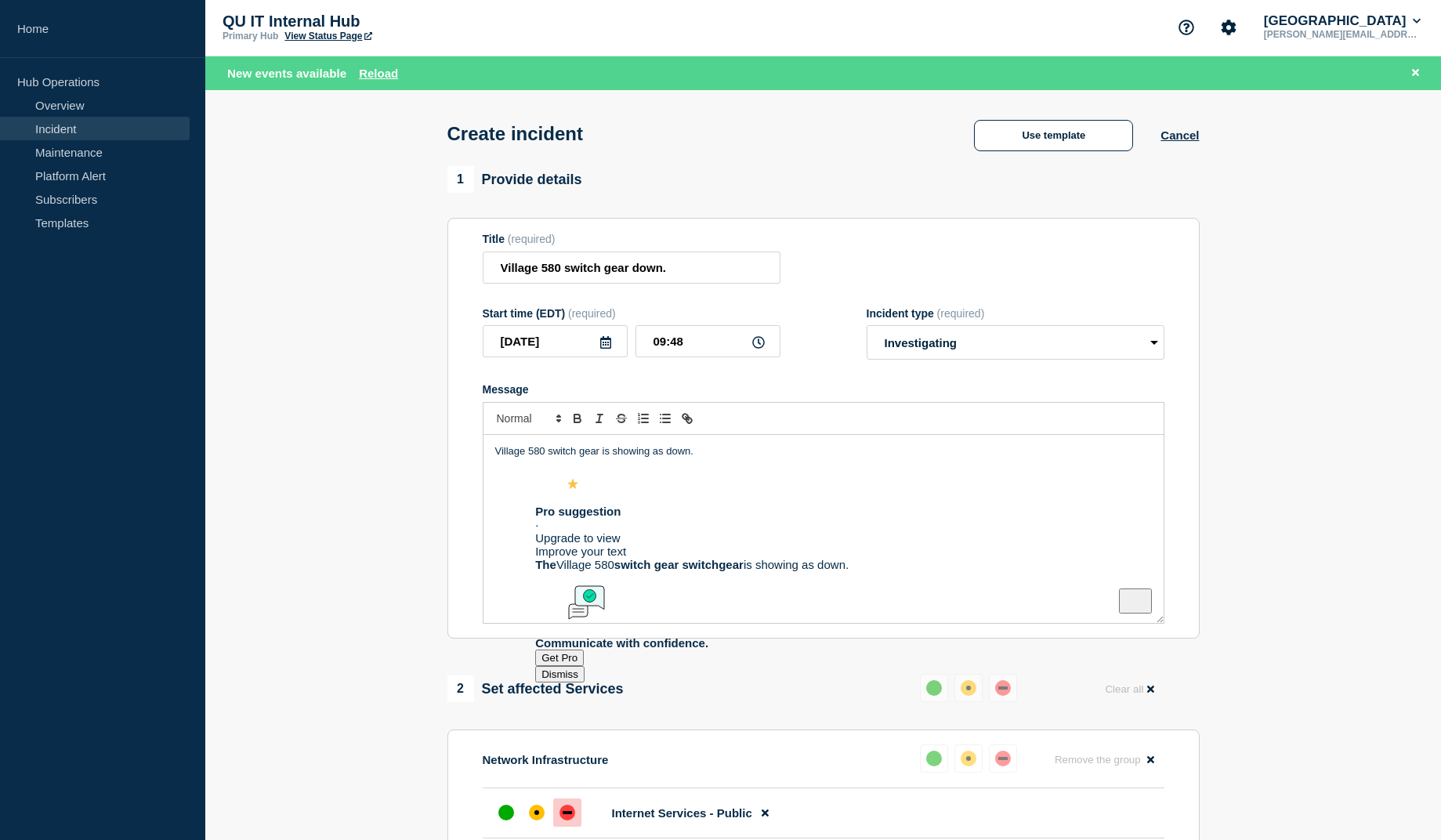
click at [548, 455] on p "Village 580 switch gear is showing as down." at bounding box center [823, 451] width 657 height 14
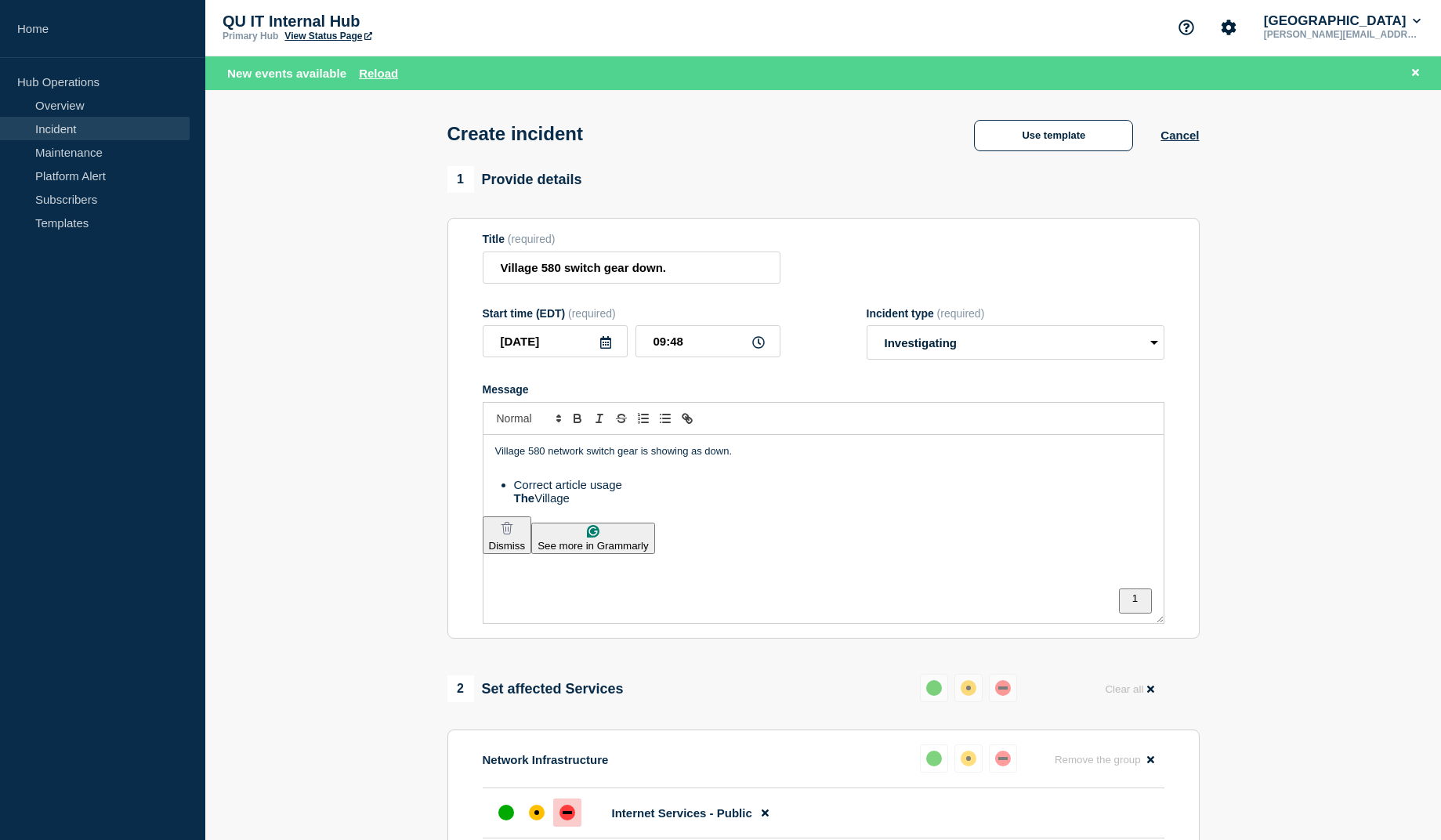
click at [517, 482] on html "Home Hub Operations Overview Incident Maintenance Platform Alert Subscribers Te…" at bounding box center [720, 418] width 1441 height 840
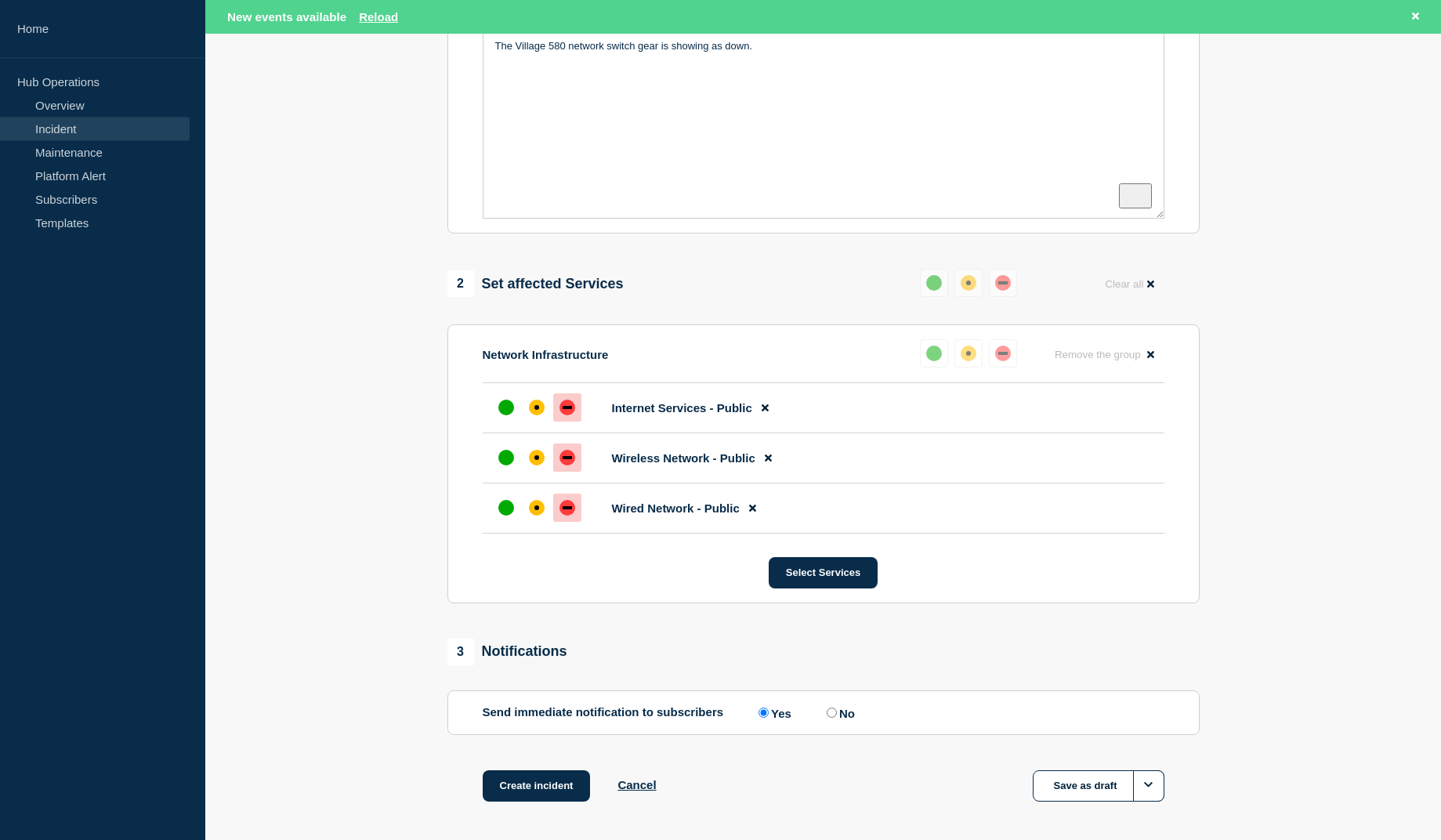
scroll to position [481, 0]
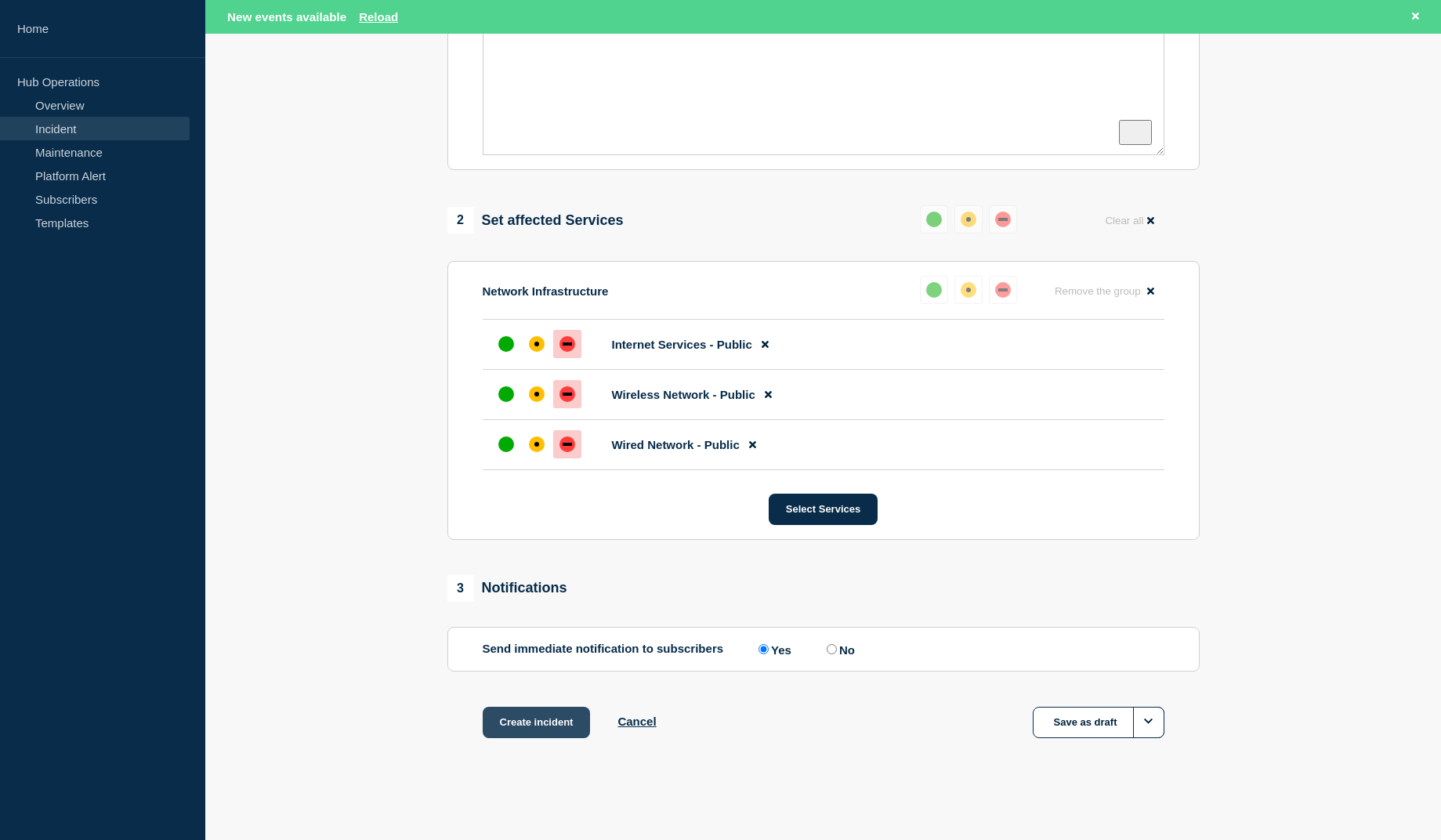
click at [544, 732] on button "Create incident" at bounding box center [537, 723] width 108 height 32
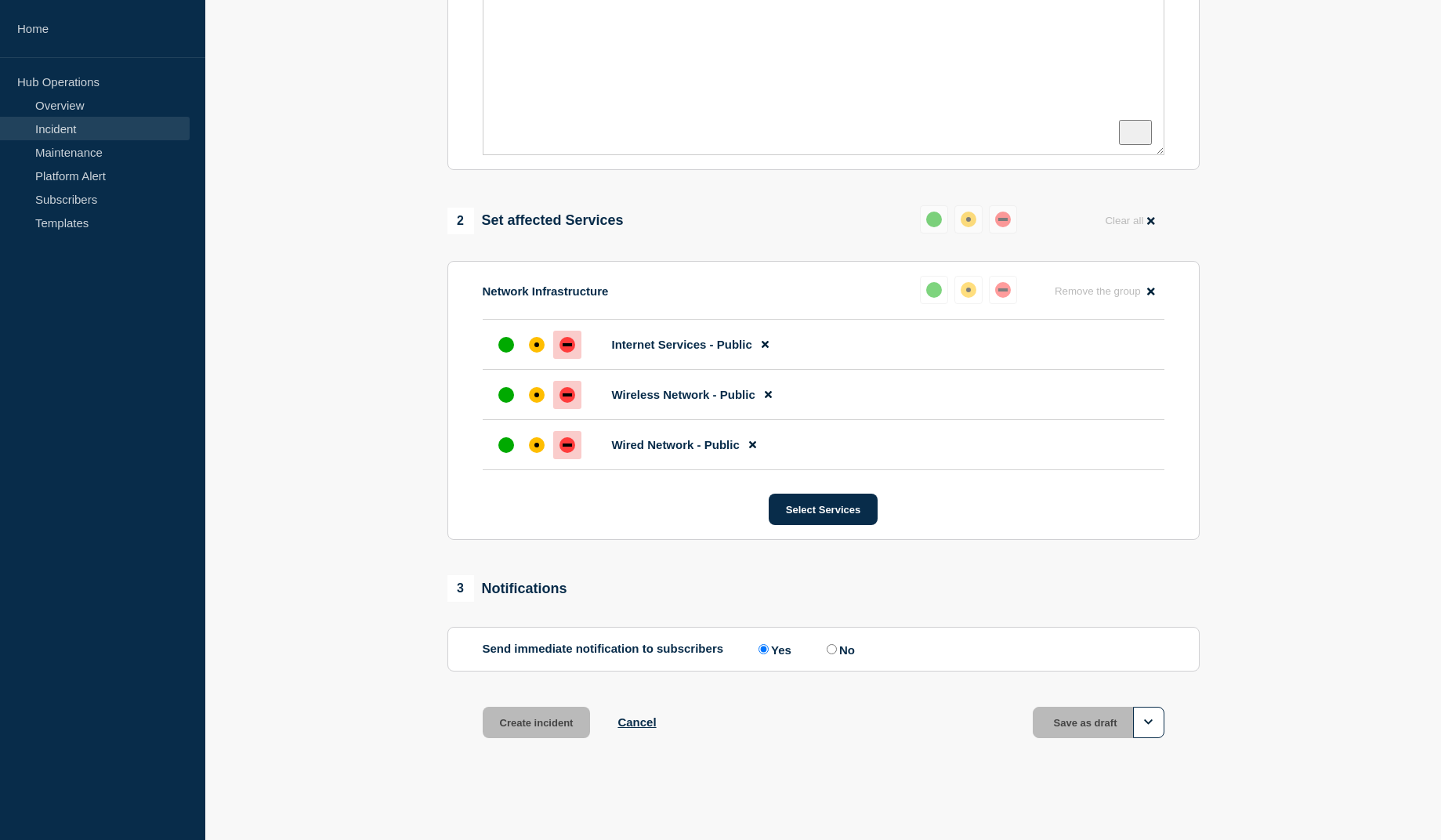
scroll to position [447, 0]
